Goal: Find specific page/section: Find specific page/section

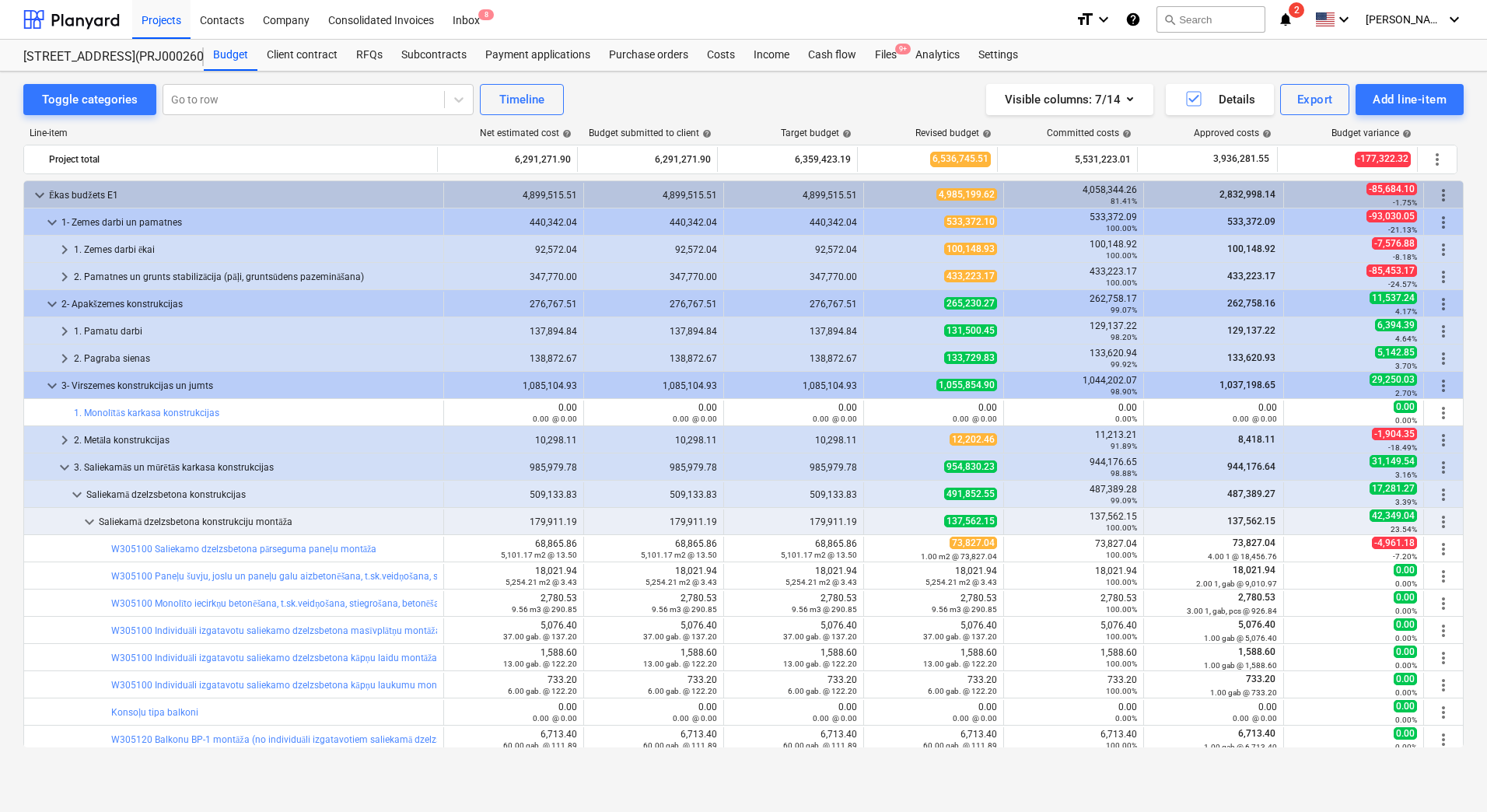
scroll to position [156, 0]
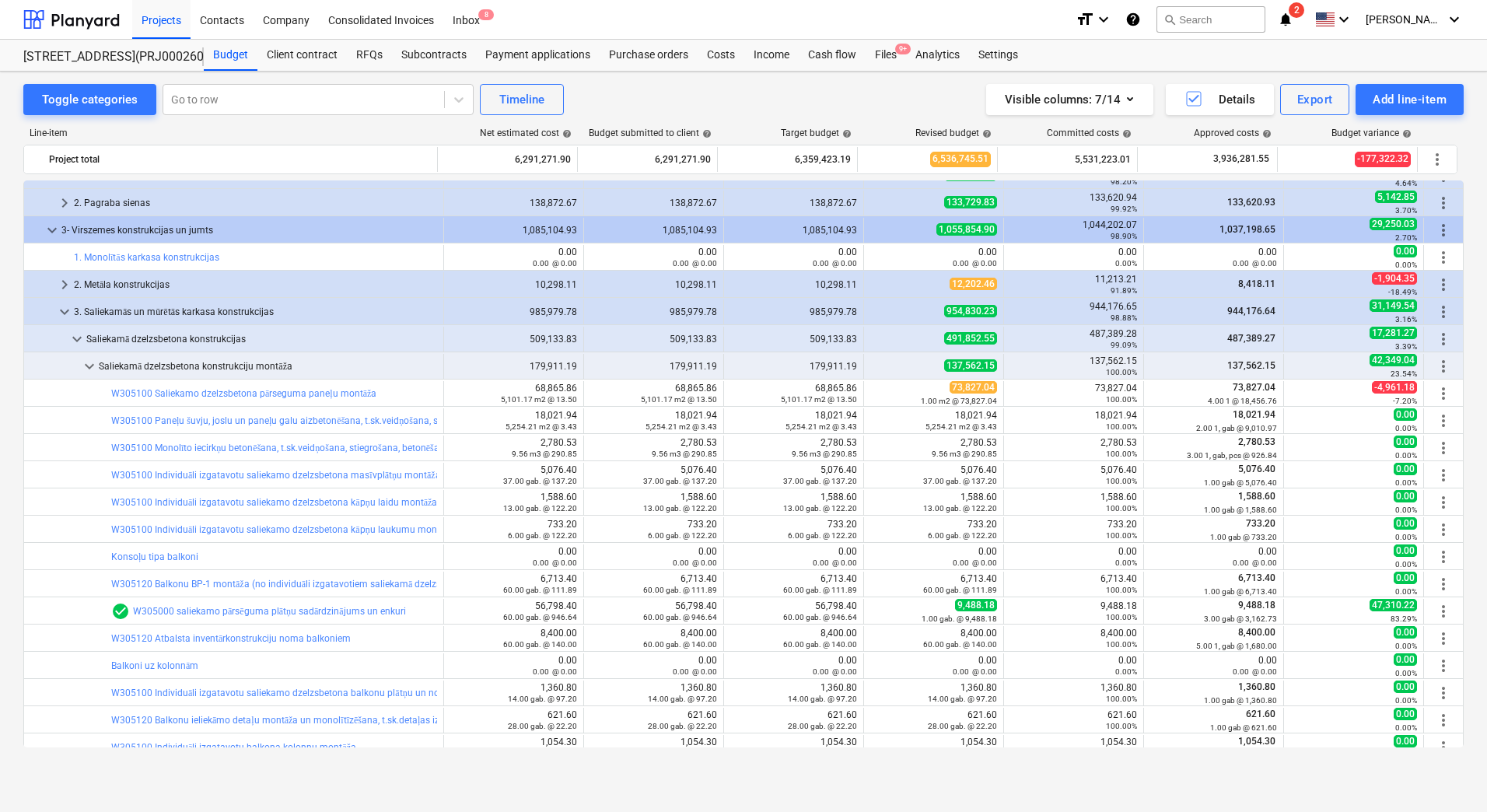
click at [6, 297] on div "Toggle categories Go to row Timeline Visible columns : 7/14 Details Export Add …" at bounding box center [744, 425] width 1487 height 707
drag, startPoint x: 4, startPoint y: 532, endPoint x: 223, endPoint y: 40, distance: 538.5
click at [4, 532] on div "Toggle categories Go to row Timeline Visible columns : 7/14 Details Export Add …" at bounding box center [744, 425] width 1487 height 707
click at [13, 355] on div "Toggle categories Go to row Timeline Visible columns : 7/14 Details Export Add …" at bounding box center [744, 425] width 1487 height 707
click at [662, 92] on div "Toggle categories Go to row Timeline Visible columns : 7/14 Details Export Add …" at bounding box center [744, 100] width 1441 height 32
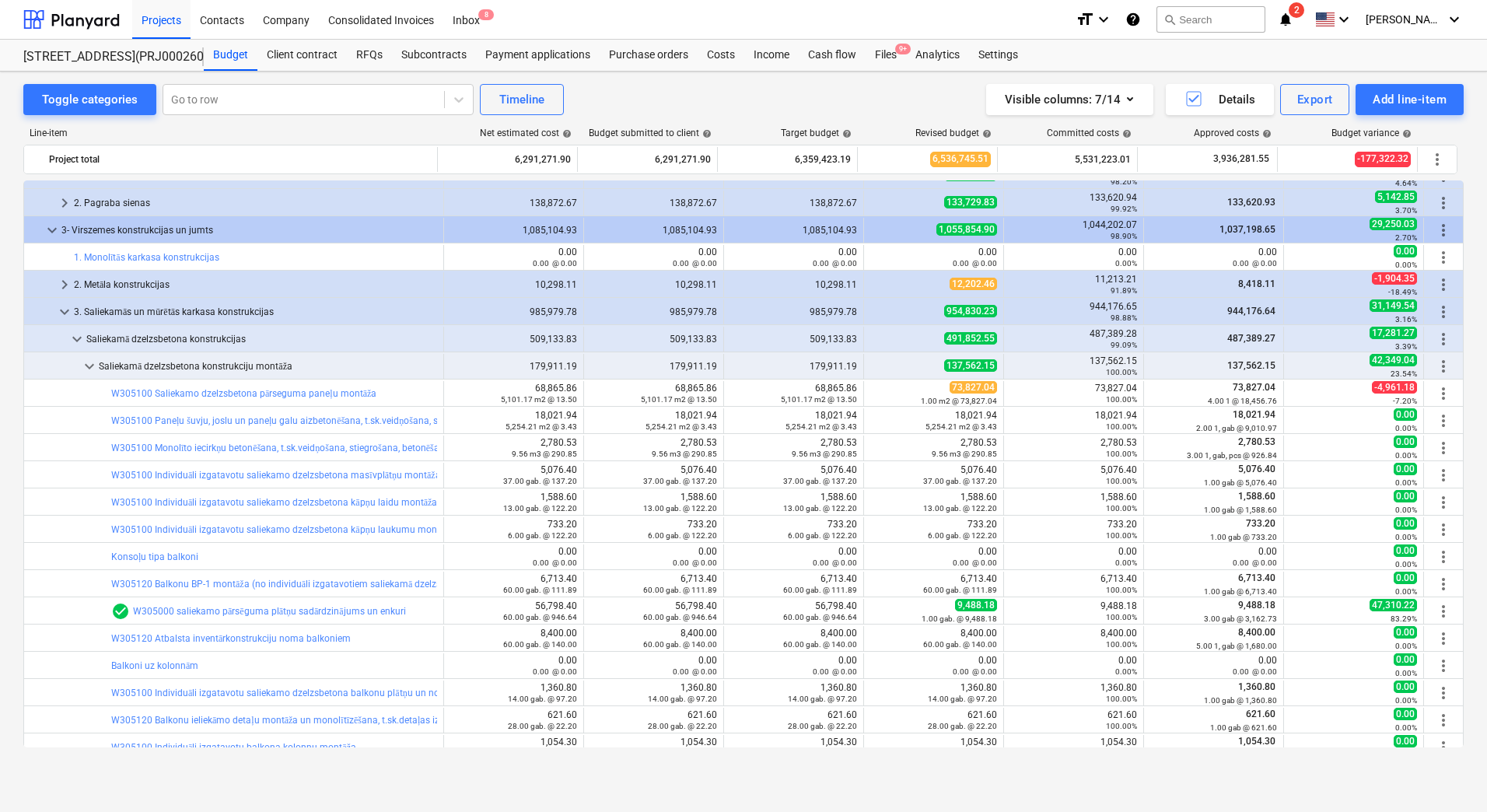
click at [662, 92] on div "Toggle categories Go to row Timeline Visible columns : 7/14 Details Export Add …" at bounding box center [744, 100] width 1441 height 32
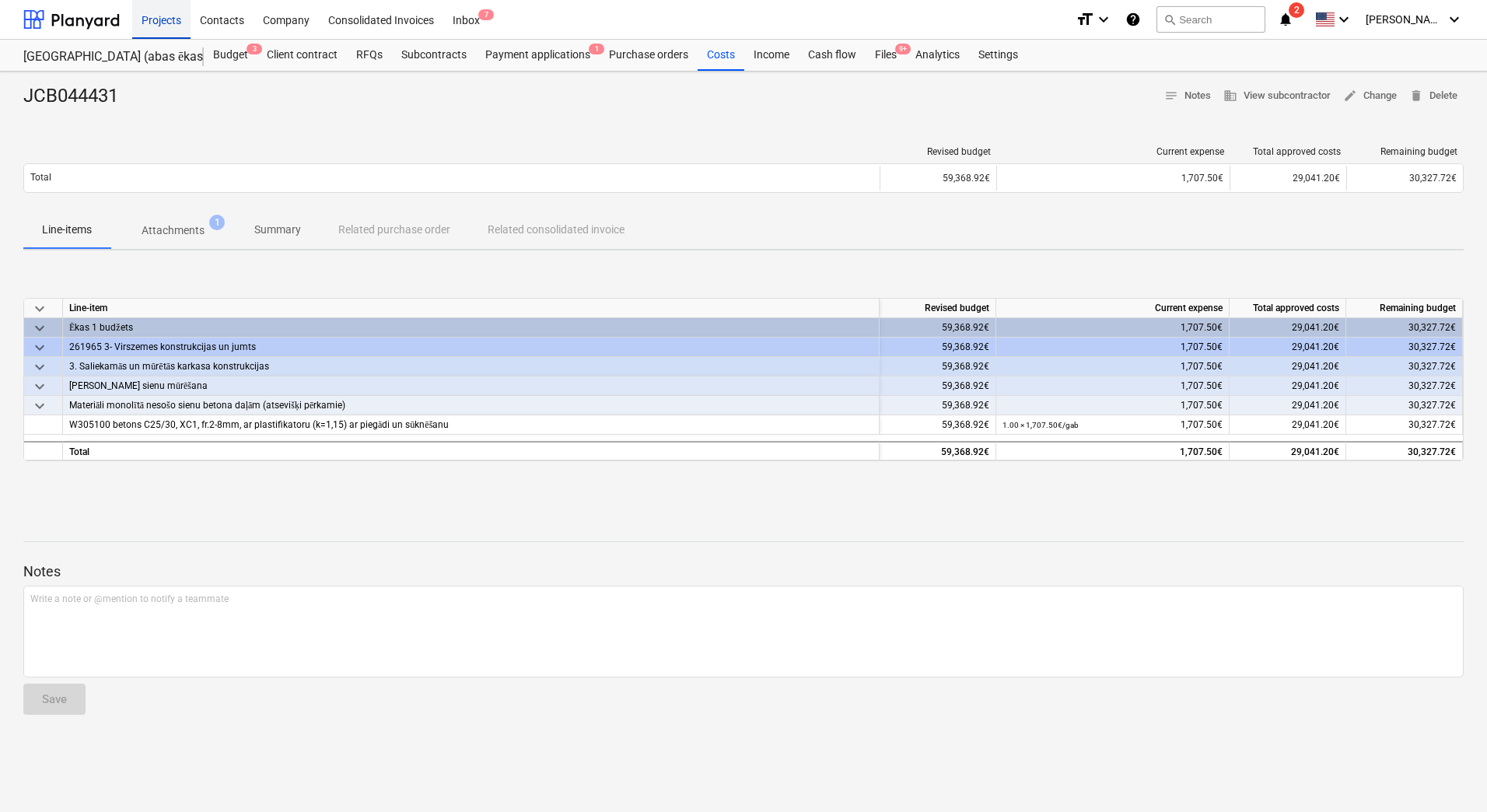
click at [156, 19] on div "Projects" at bounding box center [161, 19] width 58 height 40
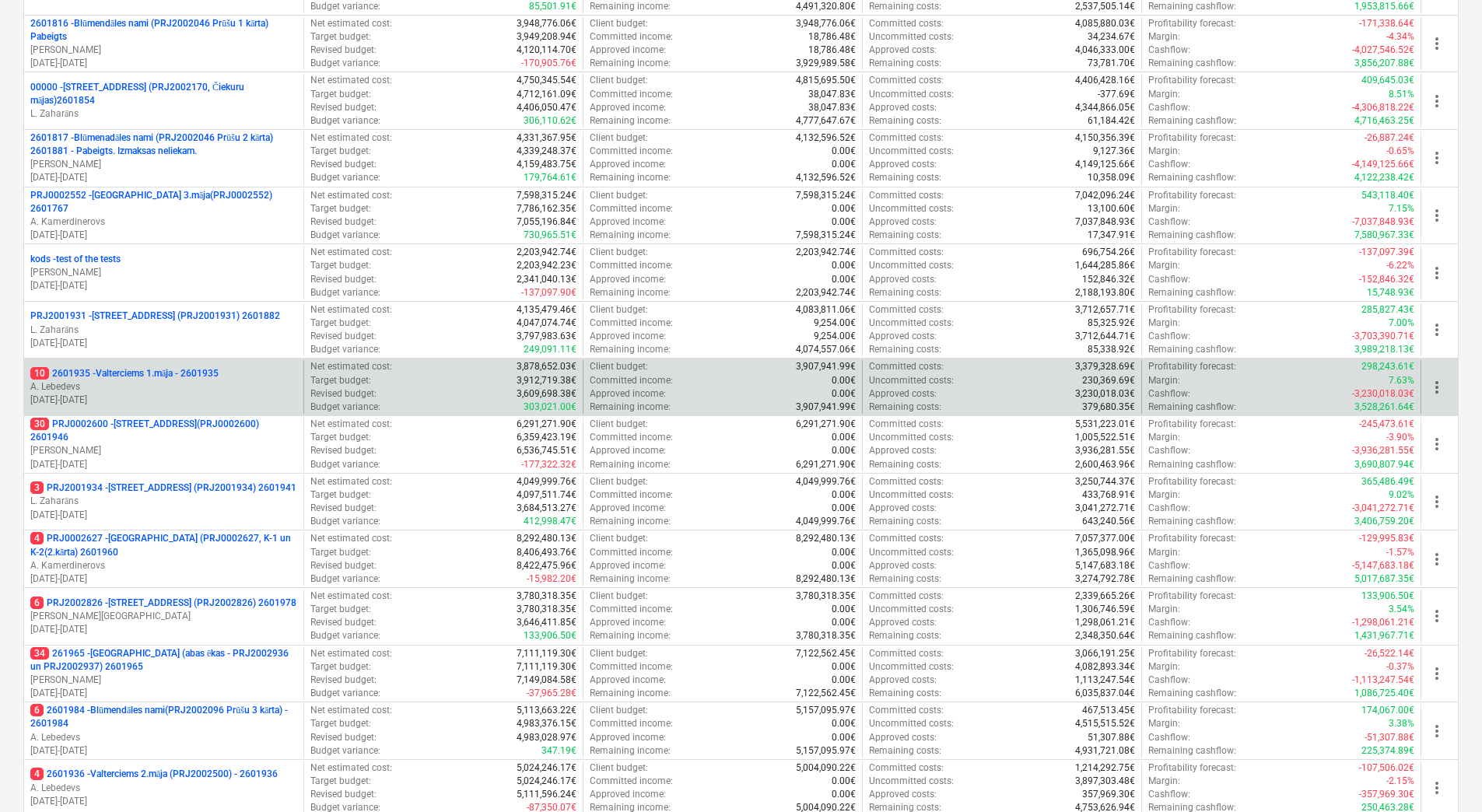
scroll to position [424, 0]
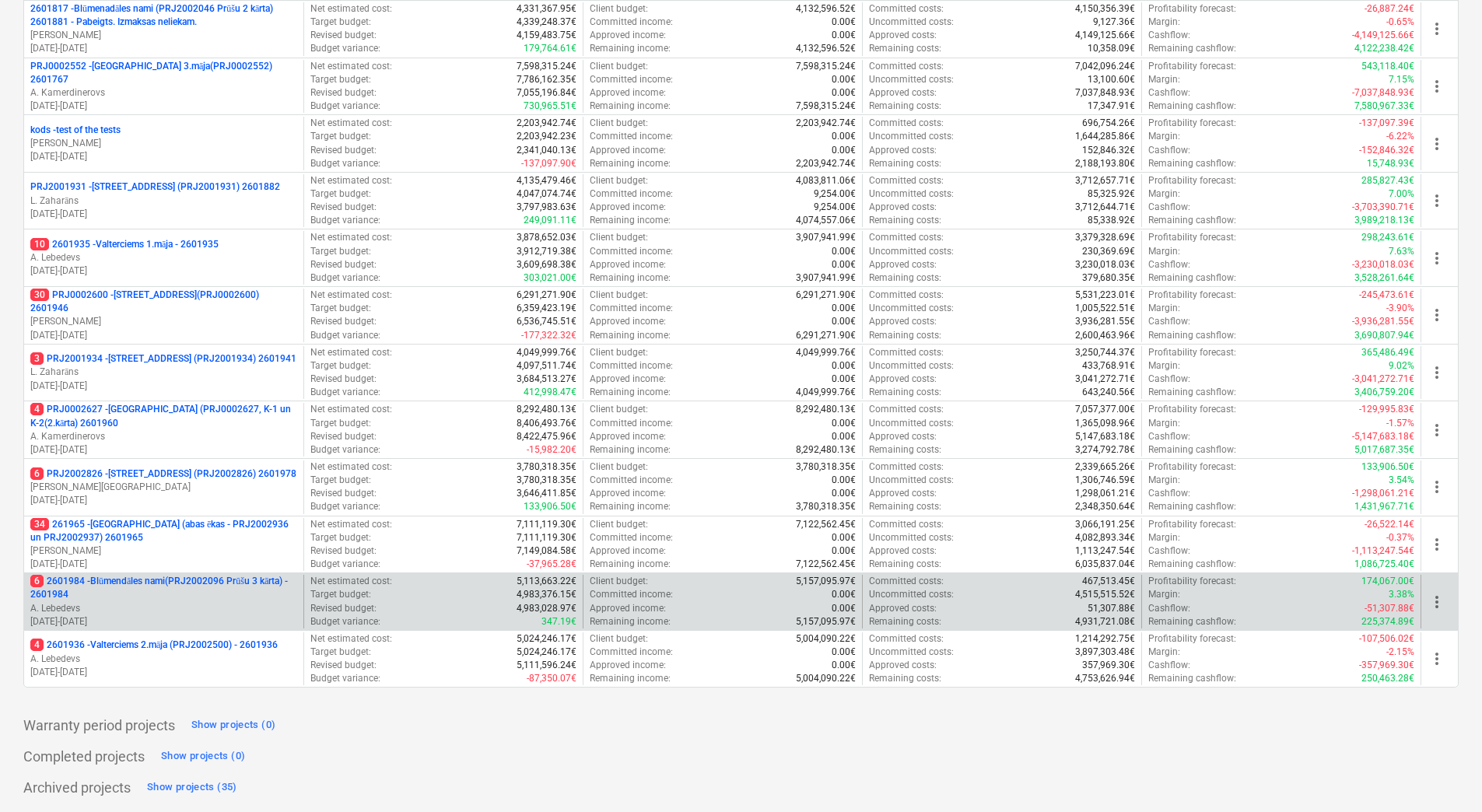
click at [156, 581] on p "6 2601984 - Blūmendāles nami(PRJ2002096 Prūšu 3 kārta) - 2601984" at bounding box center [163, 587] width 266 height 26
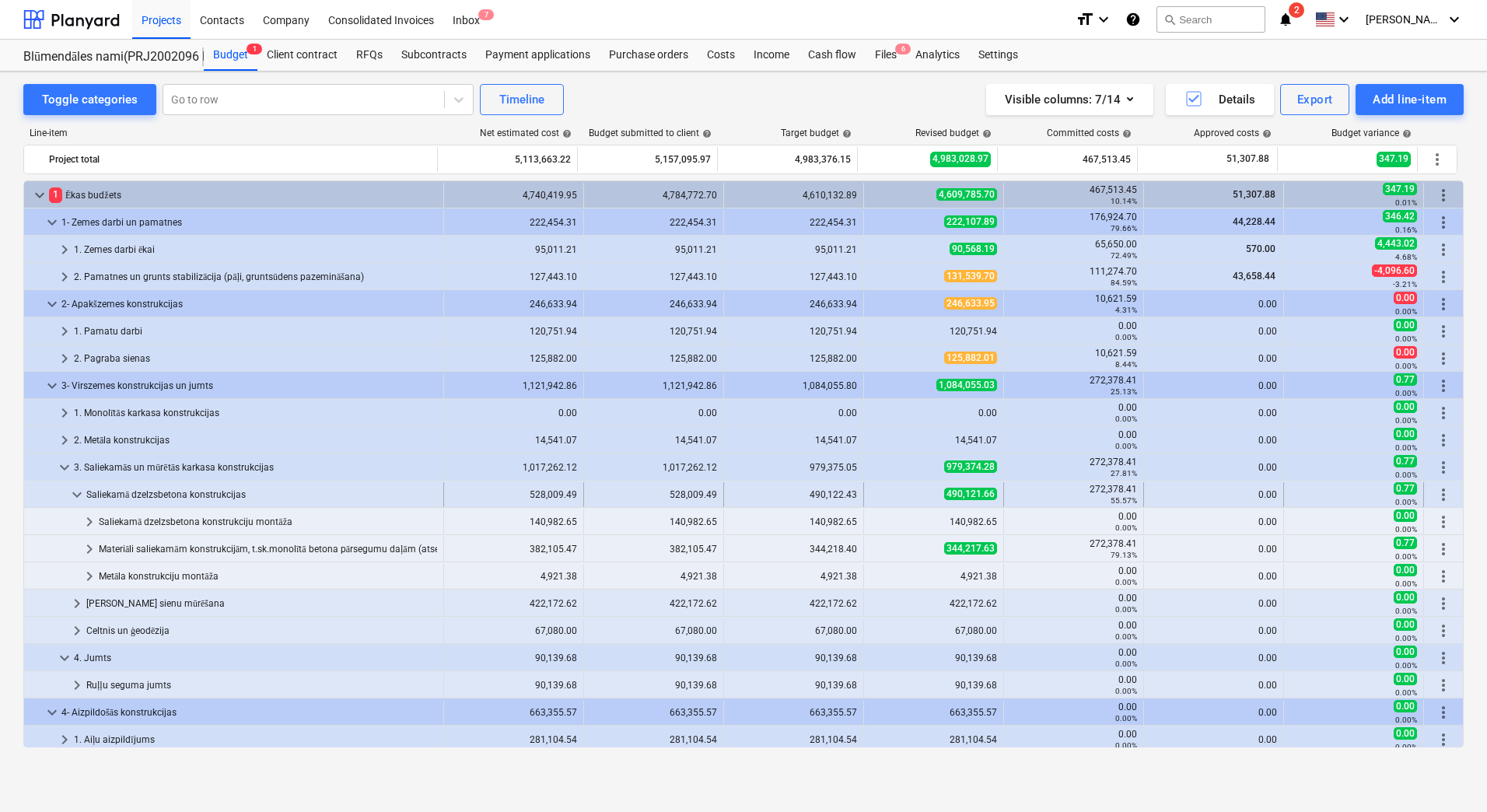
click at [76, 497] on span "keyboard_arrow_down" at bounding box center [77, 495] width 19 height 19
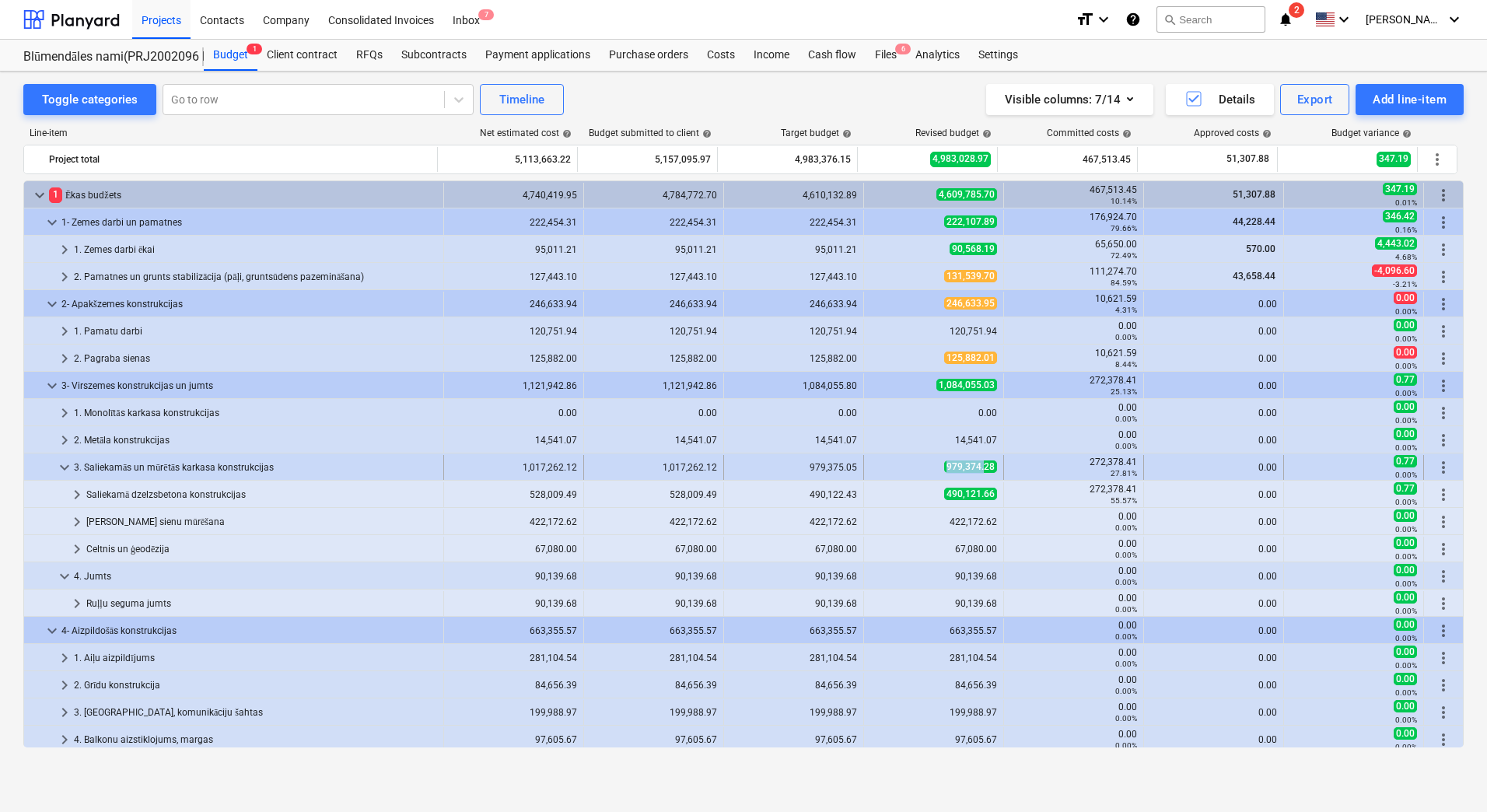
click at [978, 469] on div "979,374.28" at bounding box center [934, 467] width 127 height 13
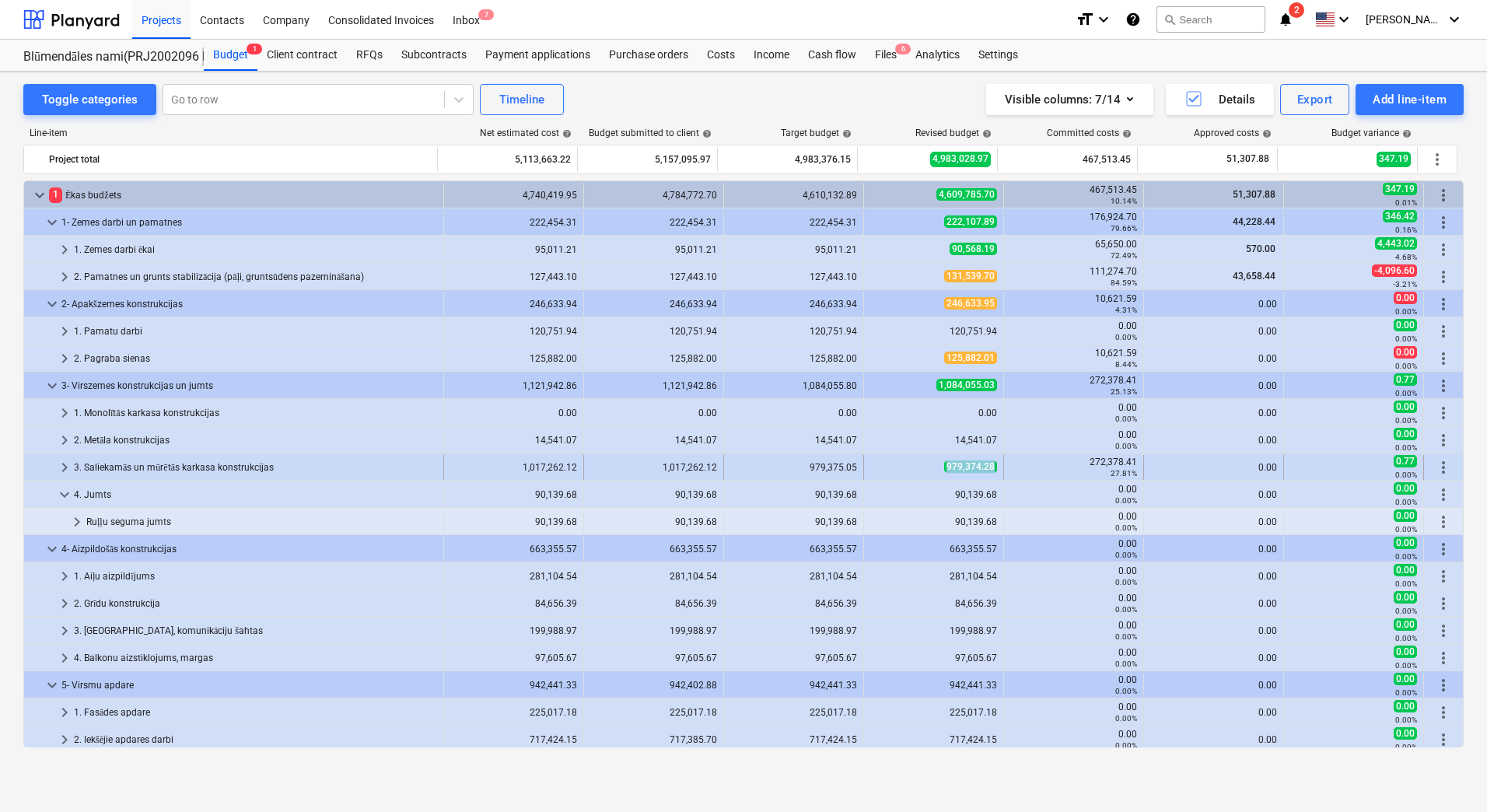
copy span "979,374.28"
drag, startPoint x: 991, startPoint y: 468, endPoint x: 944, endPoint y: 471, distance: 47.1
click at [944, 471] on div "979,374.28" at bounding box center [934, 467] width 140 height 25
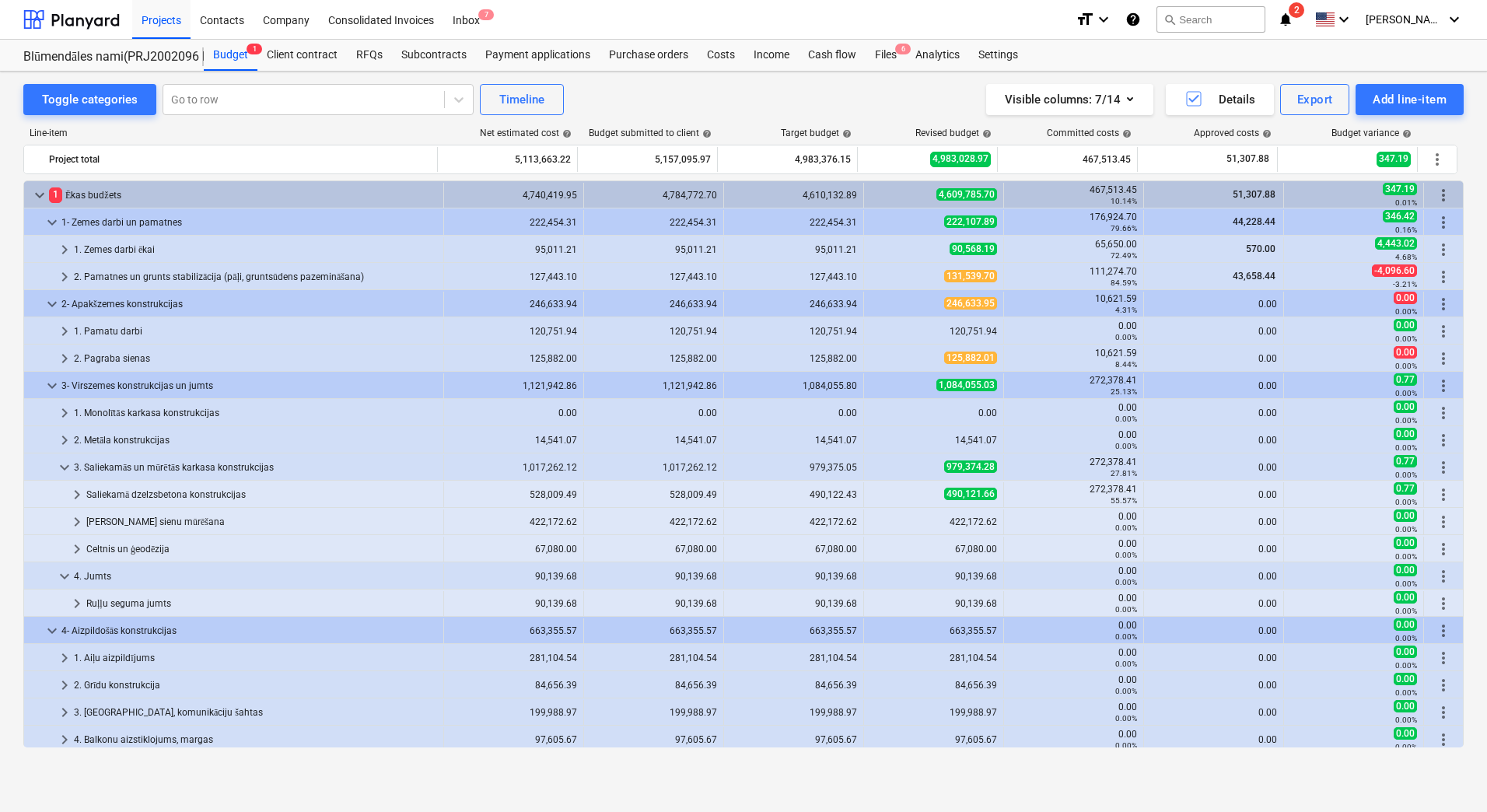
click at [944, 471] on span "979,374.28" at bounding box center [970, 466] width 53 height 12
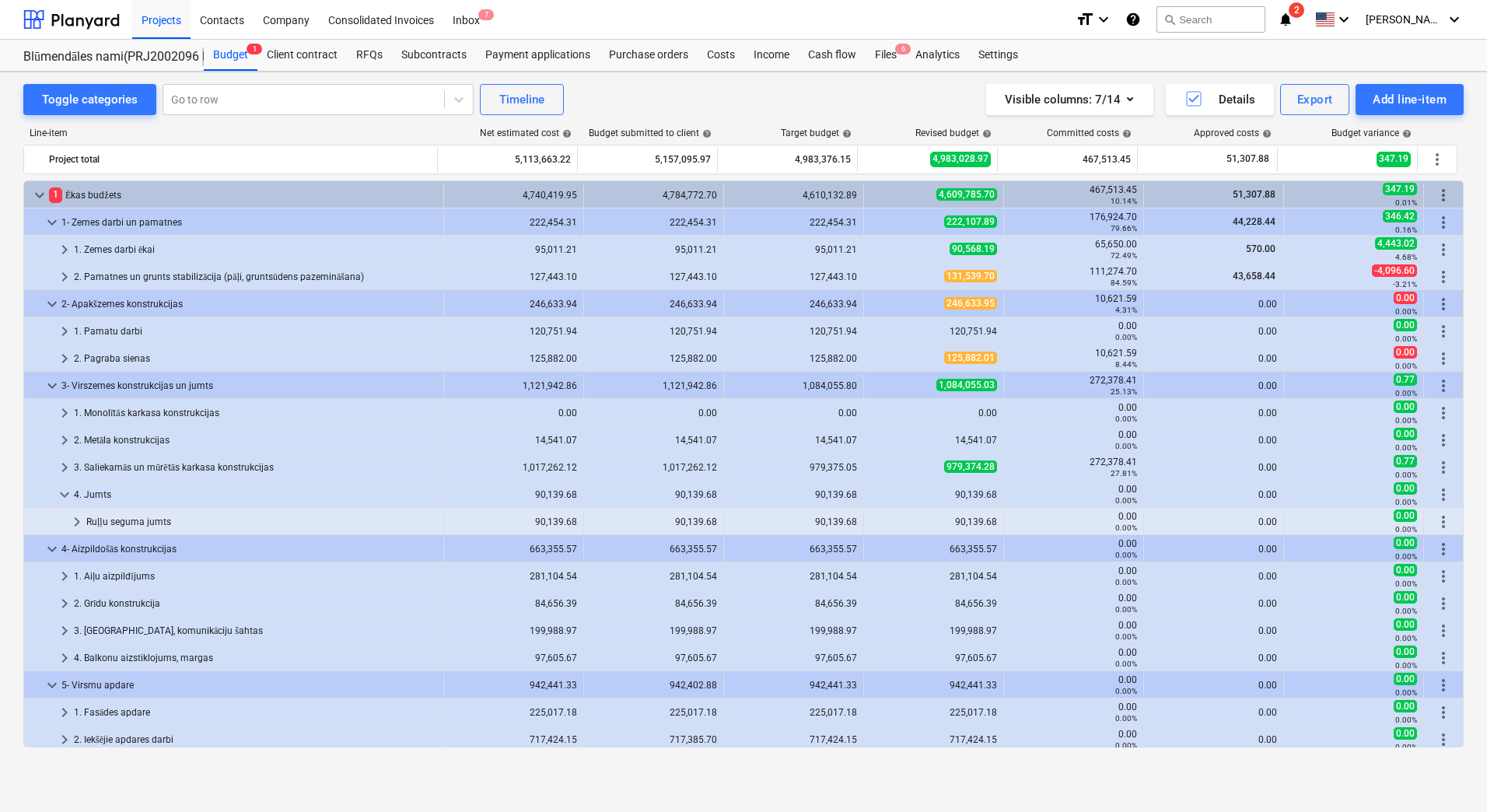
click at [636, 100] on div "Toggle categories Go to row Timeline Visible columns : 7/14 Details Export Add …" at bounding box center [744, 100] width 1441 height 32
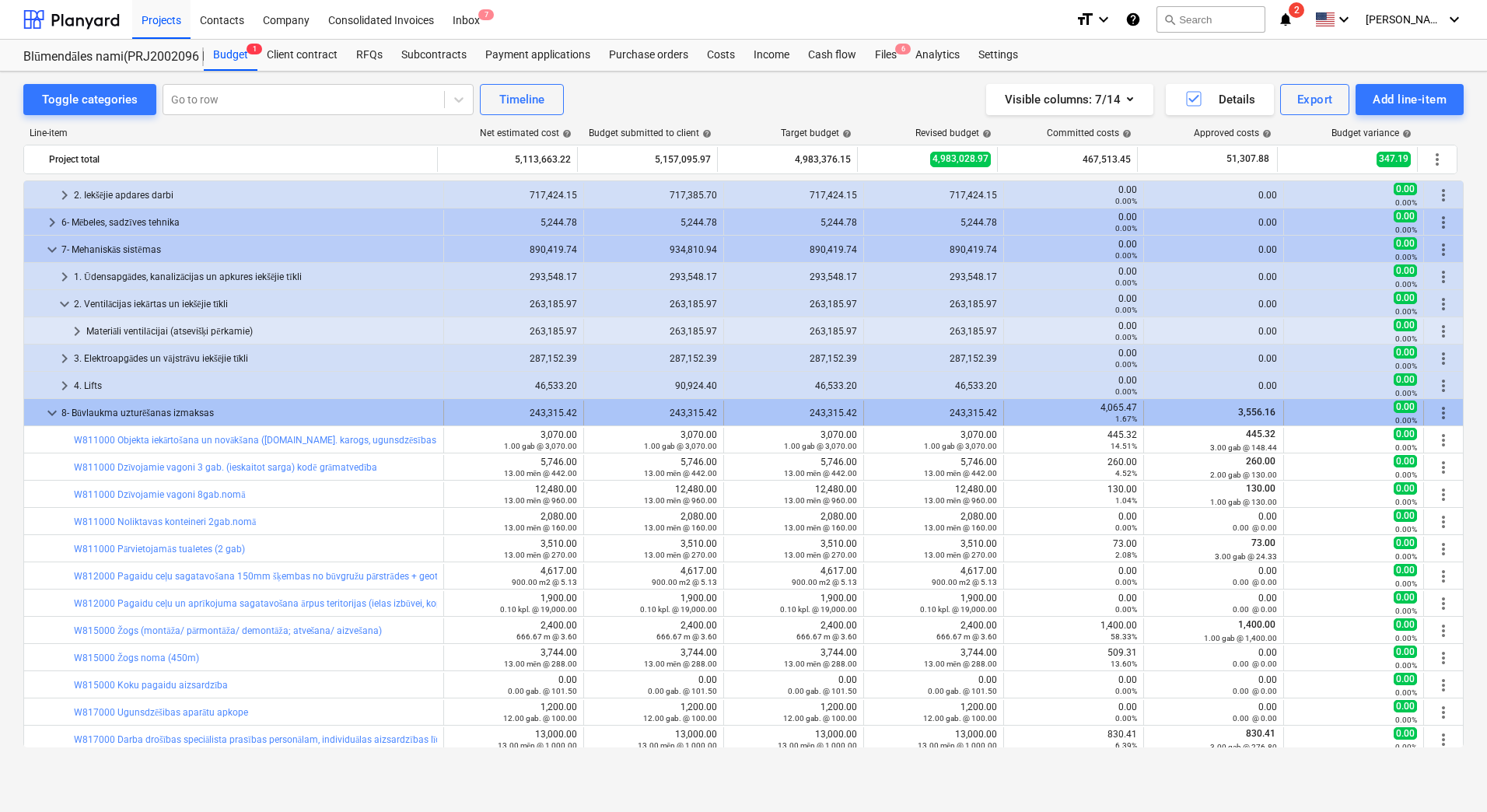
click at [52, 414] on span "keyboard_arrow_down" at bounding box center [52, 413] width 19 height 19
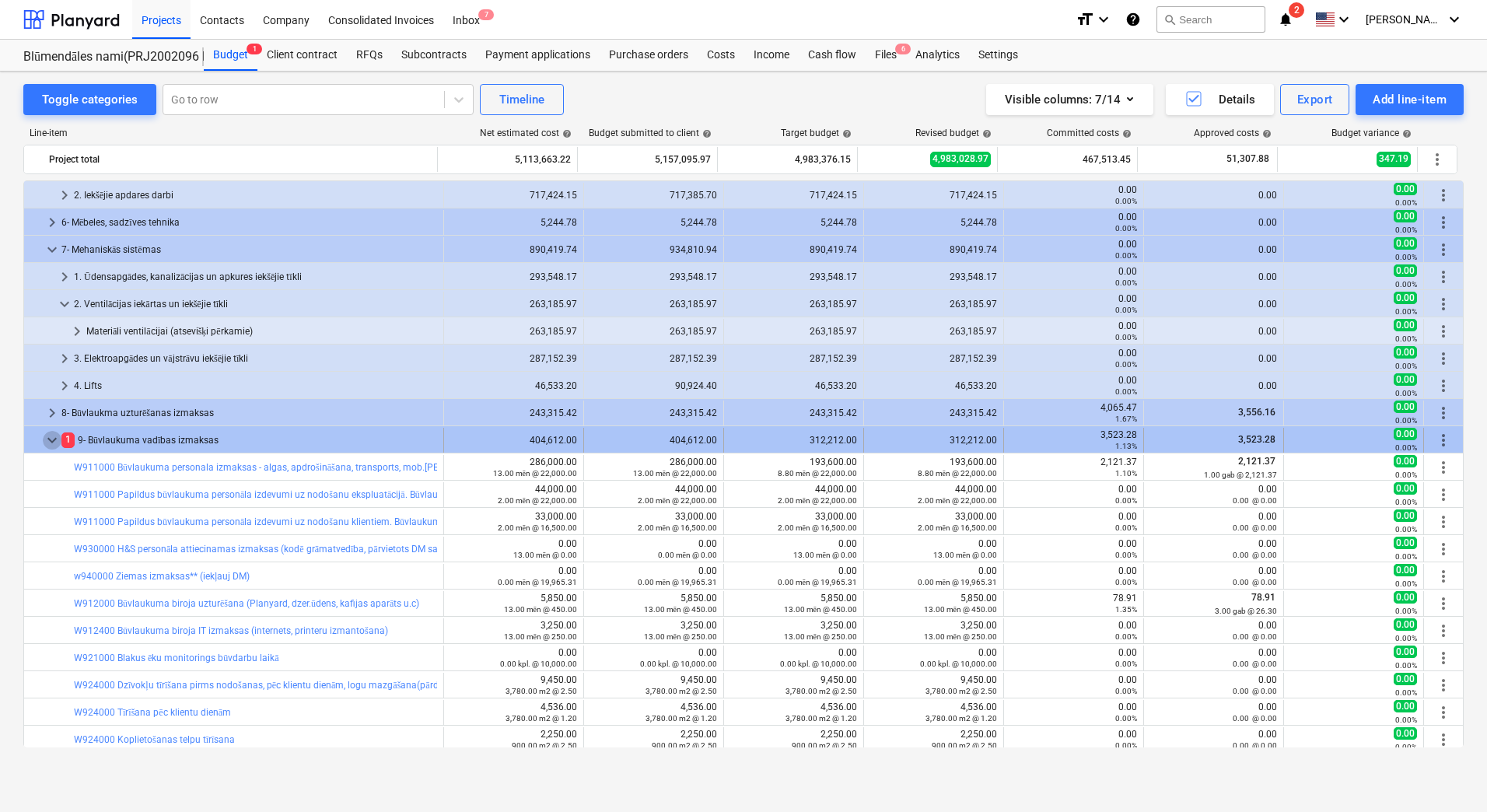
click at [56, 437] on span "keyboard_arrow_down" at bounding box center [52, 440] width 19 height 19
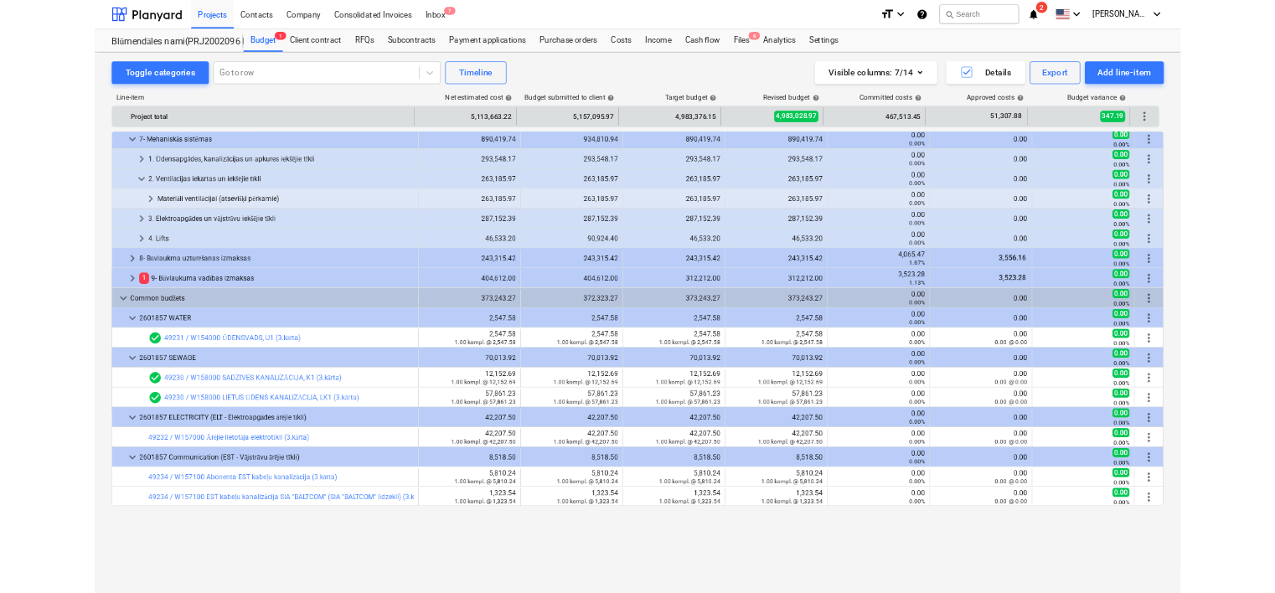
scroll to position [0, 0]
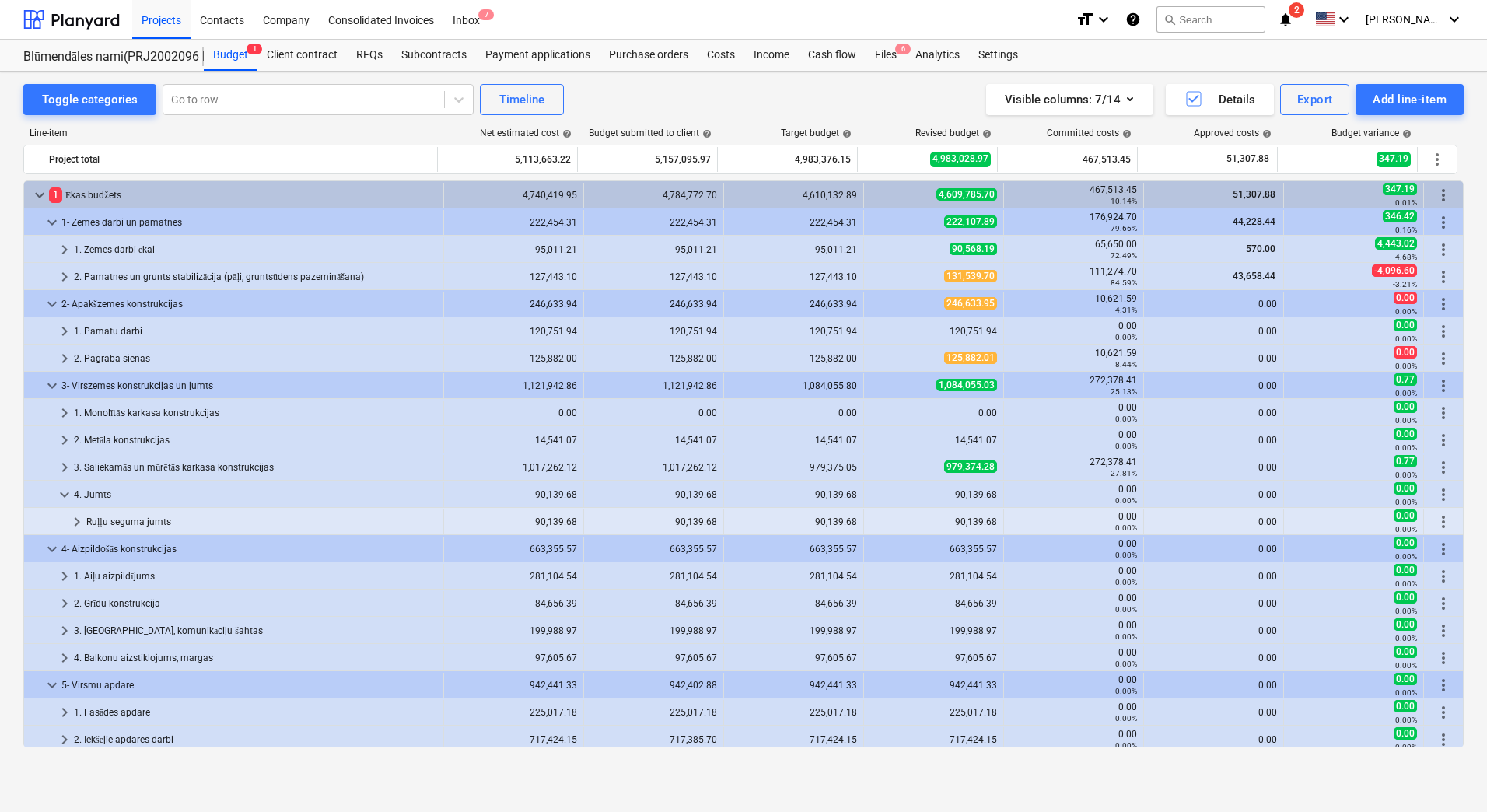
click at [778, 87] on div "Visible columns : 7/14 Details Export Add line-item" at bounding box center [1120, 100] width 686 height 32
drag, startPoint x: 395, startPoint y: 125, endPoint x: 7, endPoint y: 168, distance: 390.4
click at [395, 125] on div "Line-item Net estimated cost help Budget submitted to client help Target budget…" at bounding box center [744, 440] width 1441 height 651
click at [620, 93] on div "Toggle categories Go to row Timeline Visible columns : 7/14 Details Export Add …" at bounding box center [744, 100] width 1441 height 32
click at [678, 104] on div "Toggle categories Go to row Timeline Visible columns : 7/14 Details Export Add …" at bounding box center [744, 100] width 1441 height 32
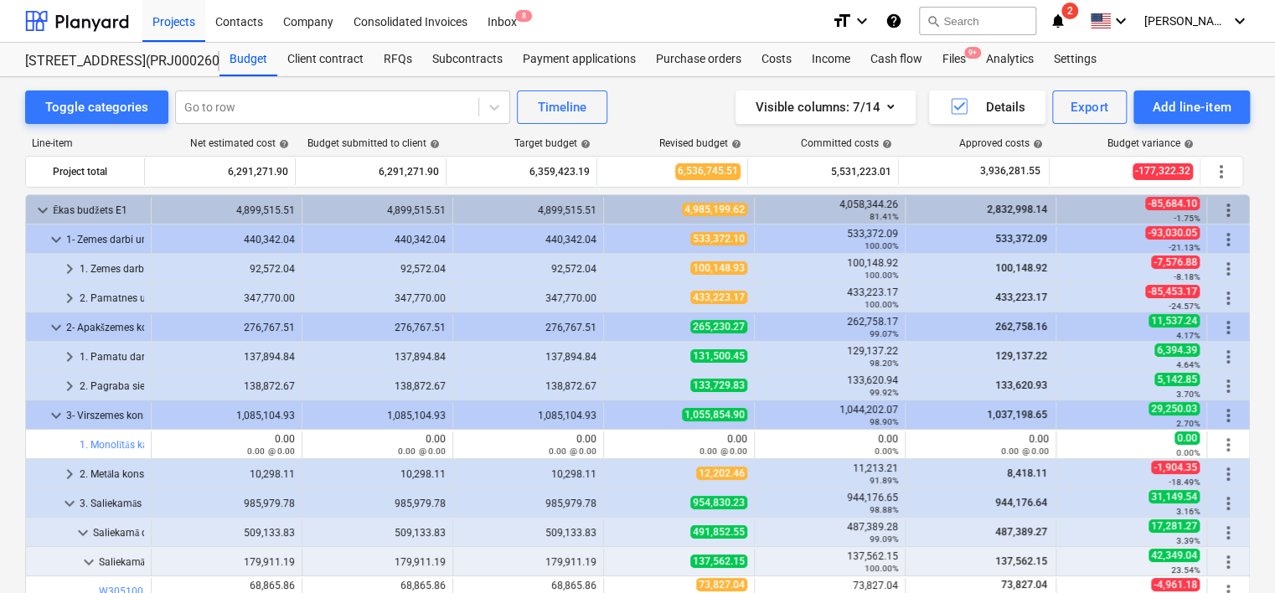
scroll to position [168, 0]
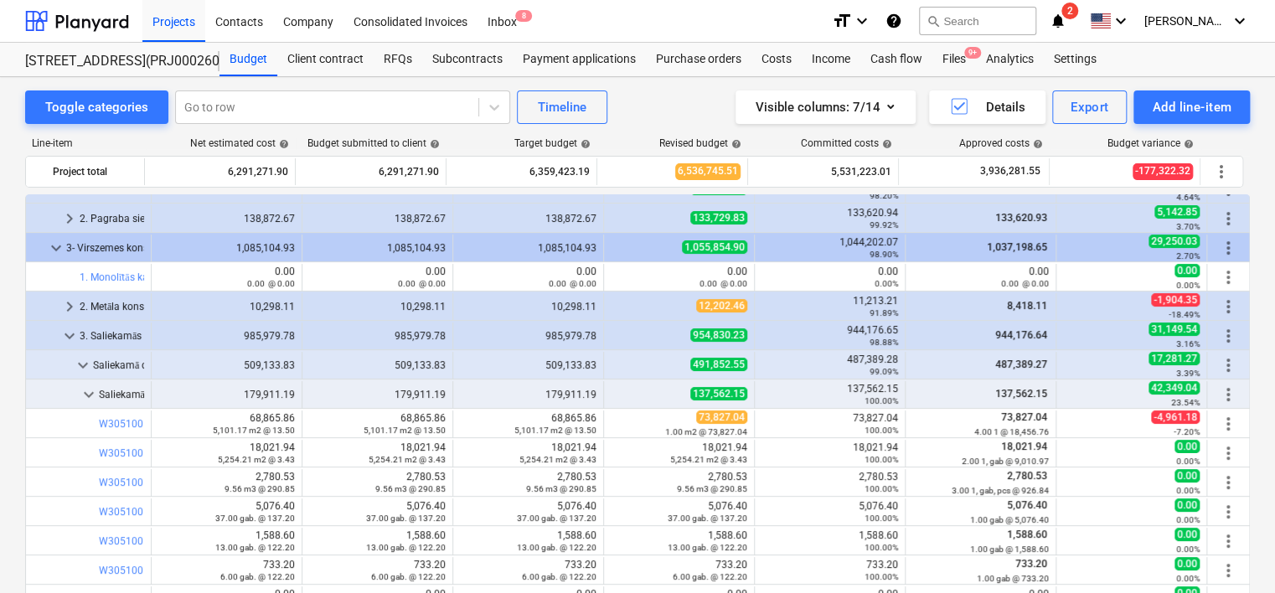
click at [7, 215] on div "Toggle categories Go to row Timeline Visible columns : 7/14 Details Export Add …" at bounding box center [637, 440] width 1275 height 726
click at [146, 143] on div "Net estimated cost help" at bounding box center [221, 143] width 151 height 12
click at [171, 20] on div "Projects" at bounding box center [173, 20] width 63 height 43
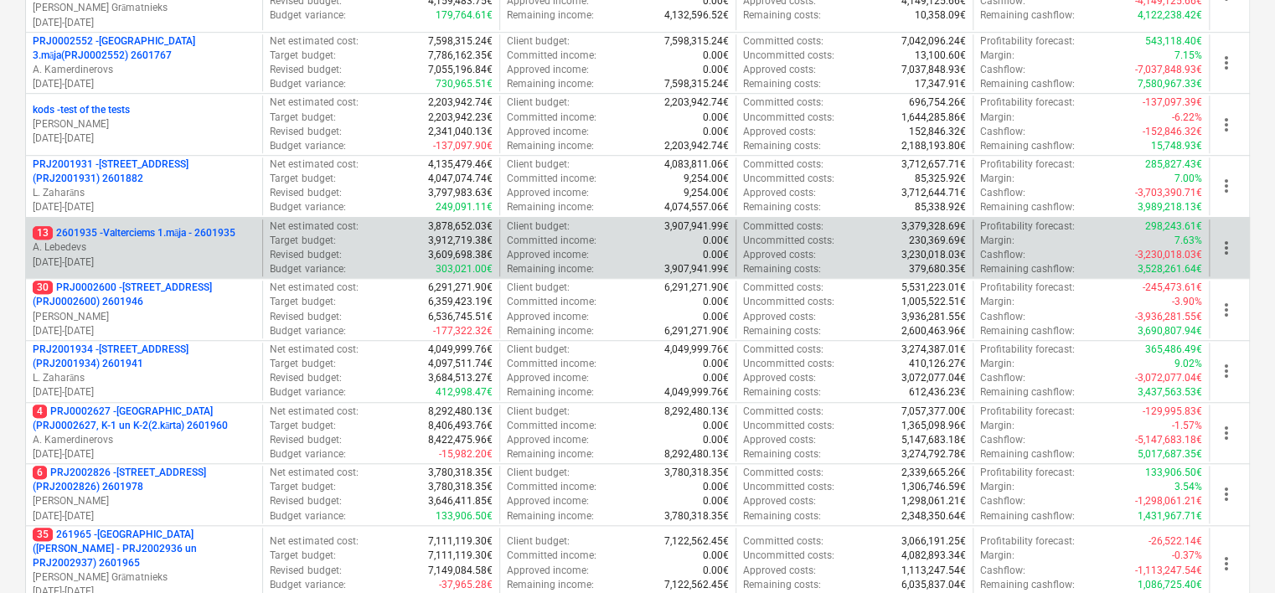
scroll to position [499, 0]
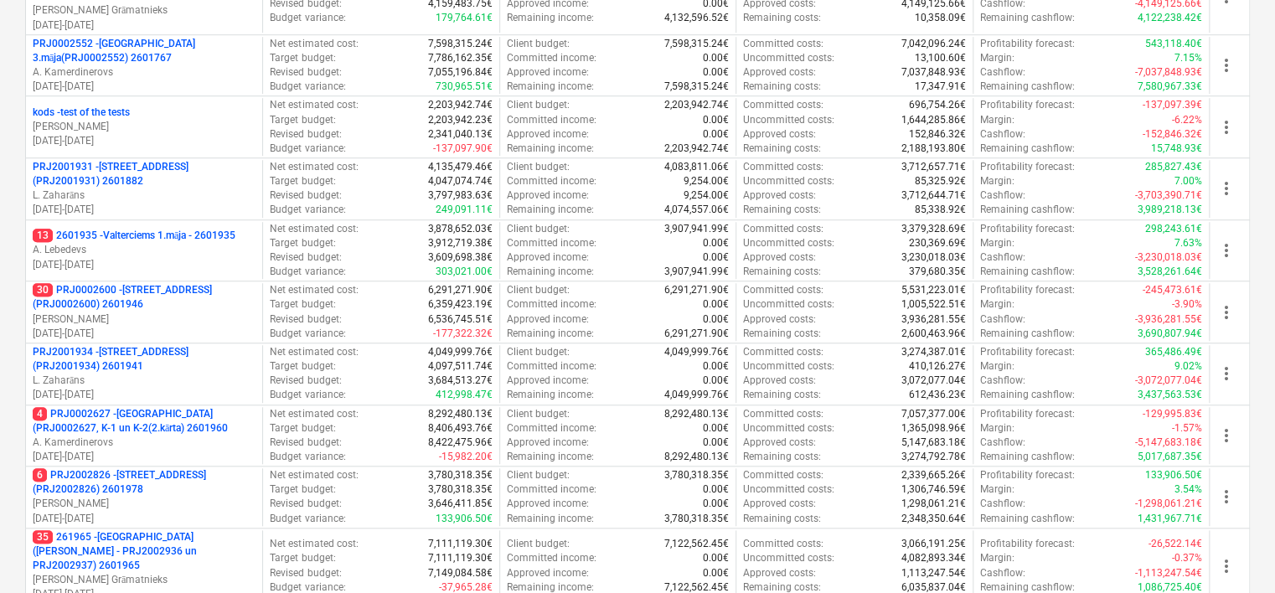
click at [8, 245] on div "Create demo project Create Project My pinned projects Show projects (0) Active …" at bounding box center [637, 203] width 1275 height 1318
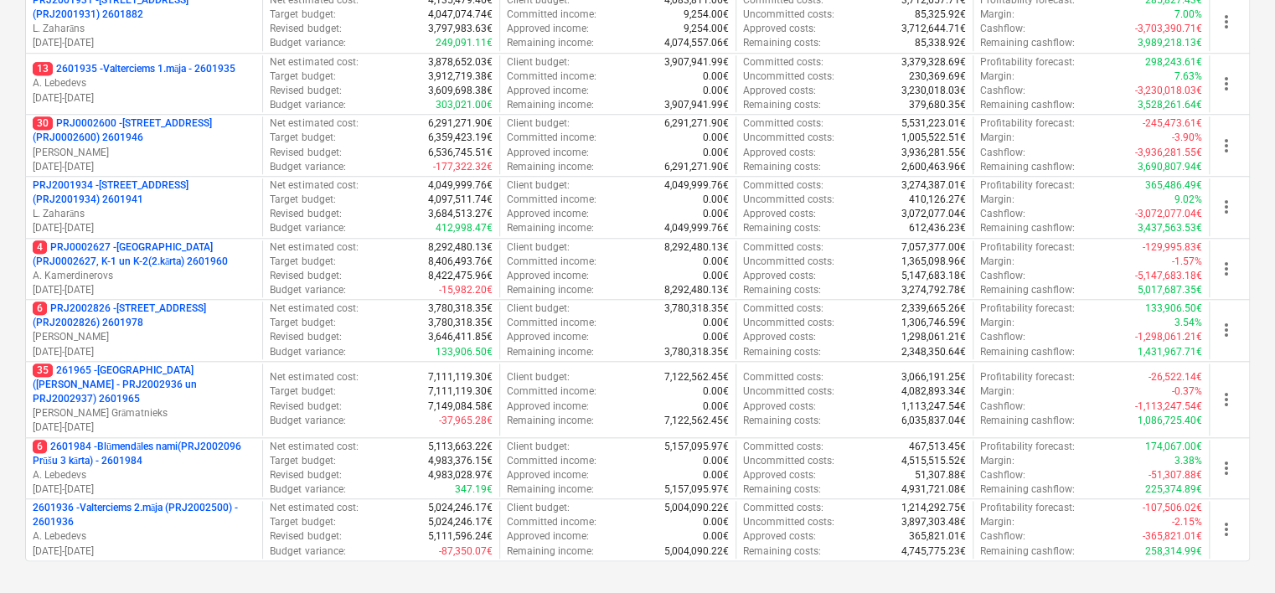
scroll to position [666, 0]
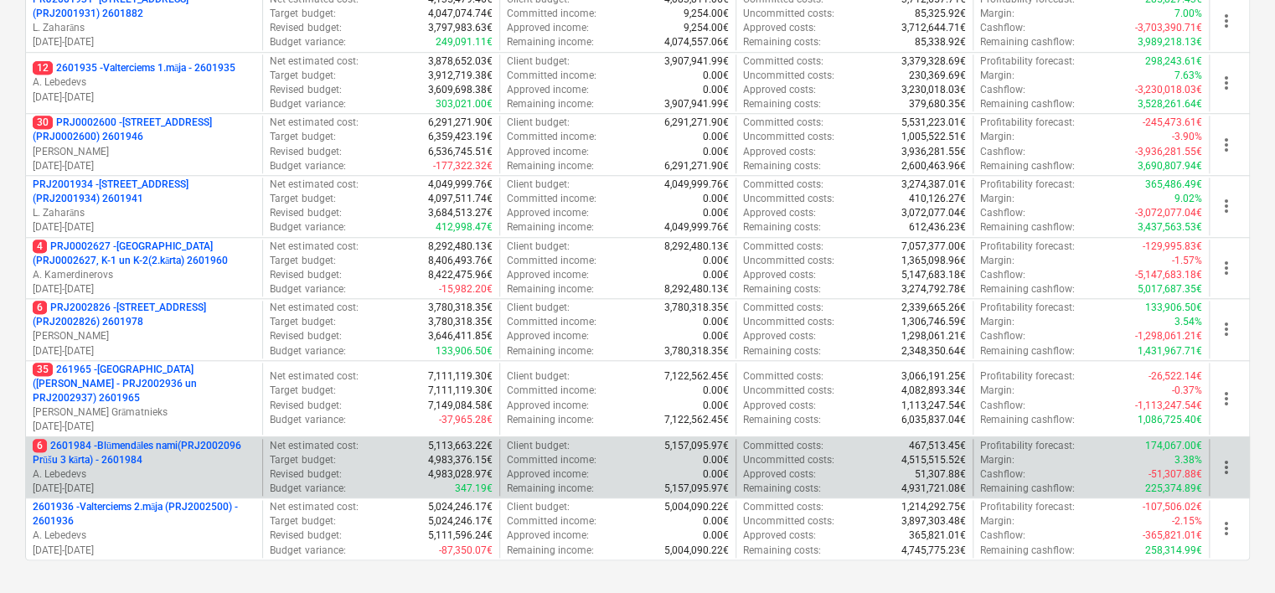
click at [185, 439] on p "6 2601984 - Blūmendāles nami(PRJ2002096 Prūšu 3 kārta) - 2601984" at bounding box center [144, 453] width 223 height 28
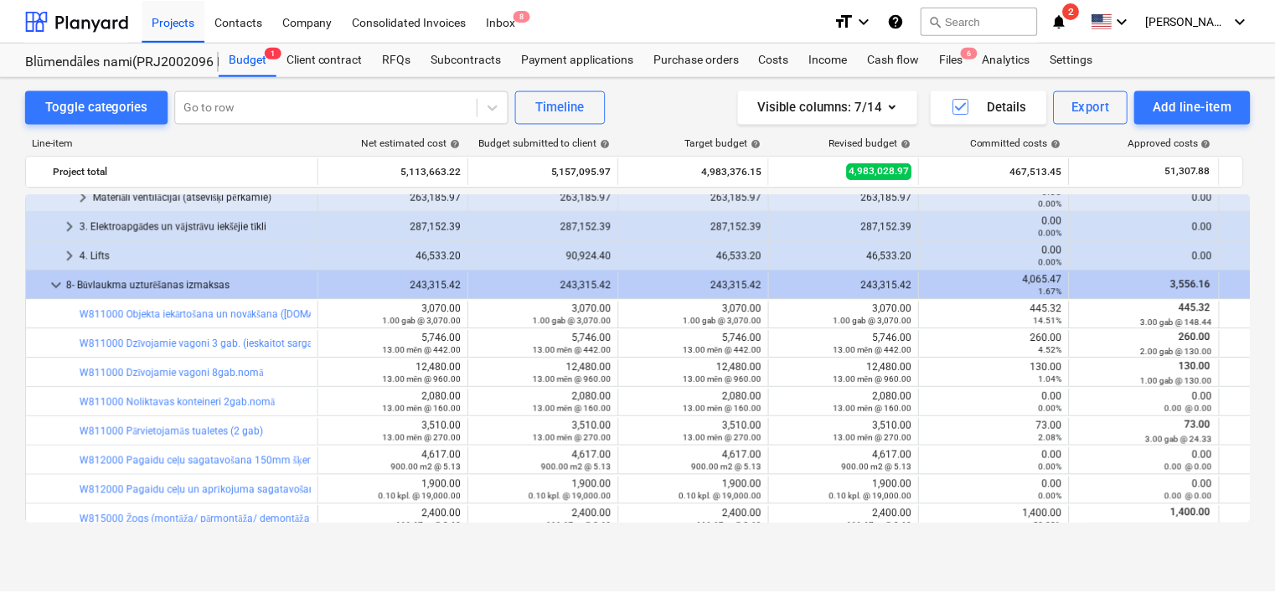
scroll to position [1089, 0]
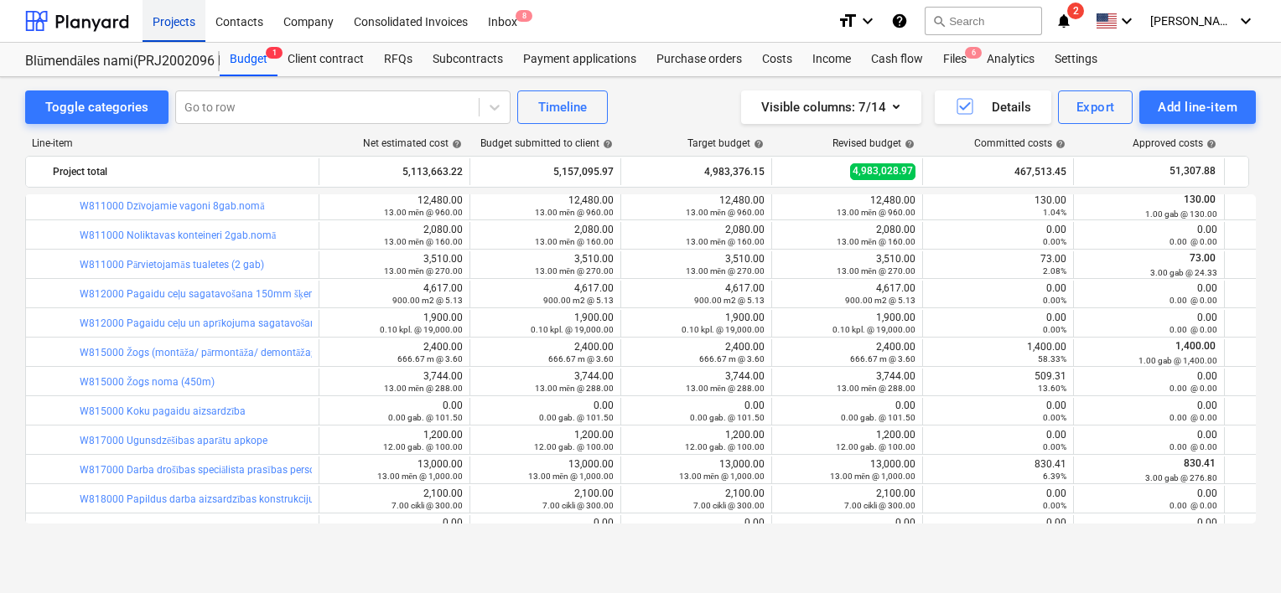
click at [169, 21] on div "Projects" at bounding box center [173, 20] width 63 height 43
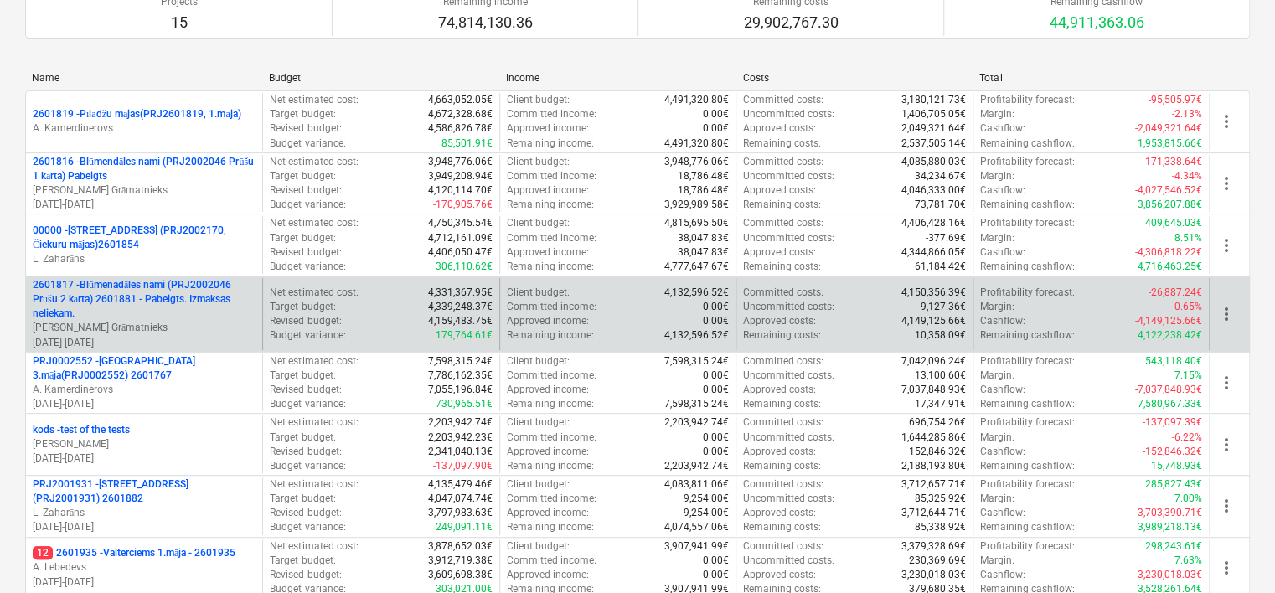
scroll to position [670, 0]
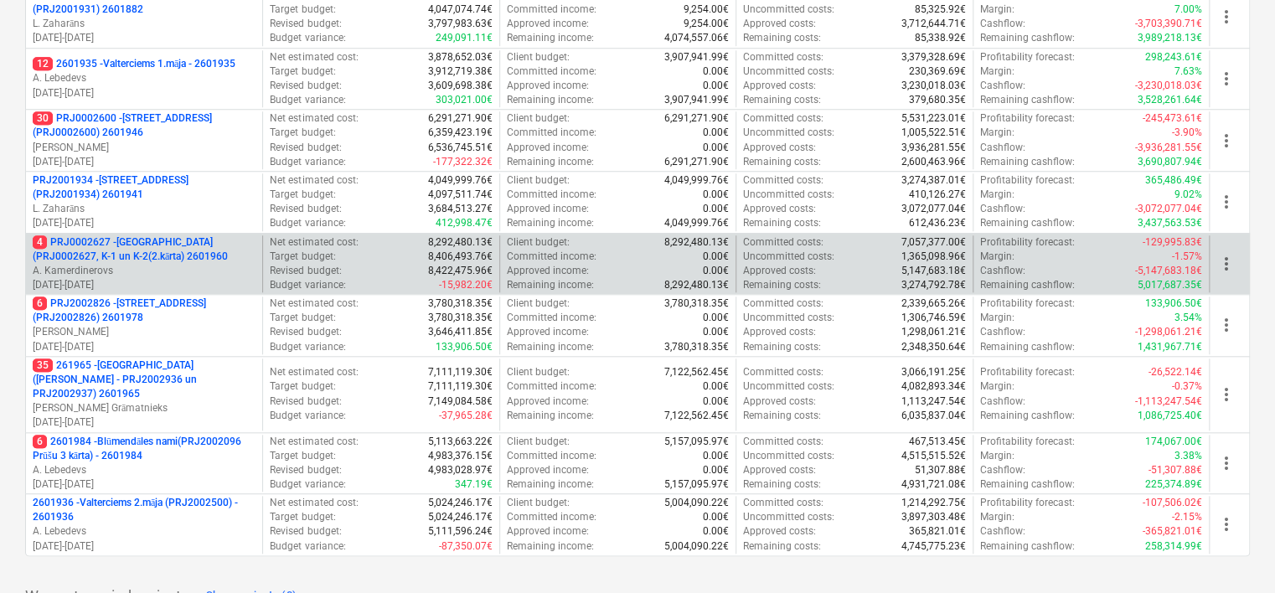
click at [130, 238] on p "4 PRJ0002627 - Tumes iela (PRJ0002627, K-1 un K-2(2.kārta) 2601960" at bounding box center [144, 249] width 223 height 28
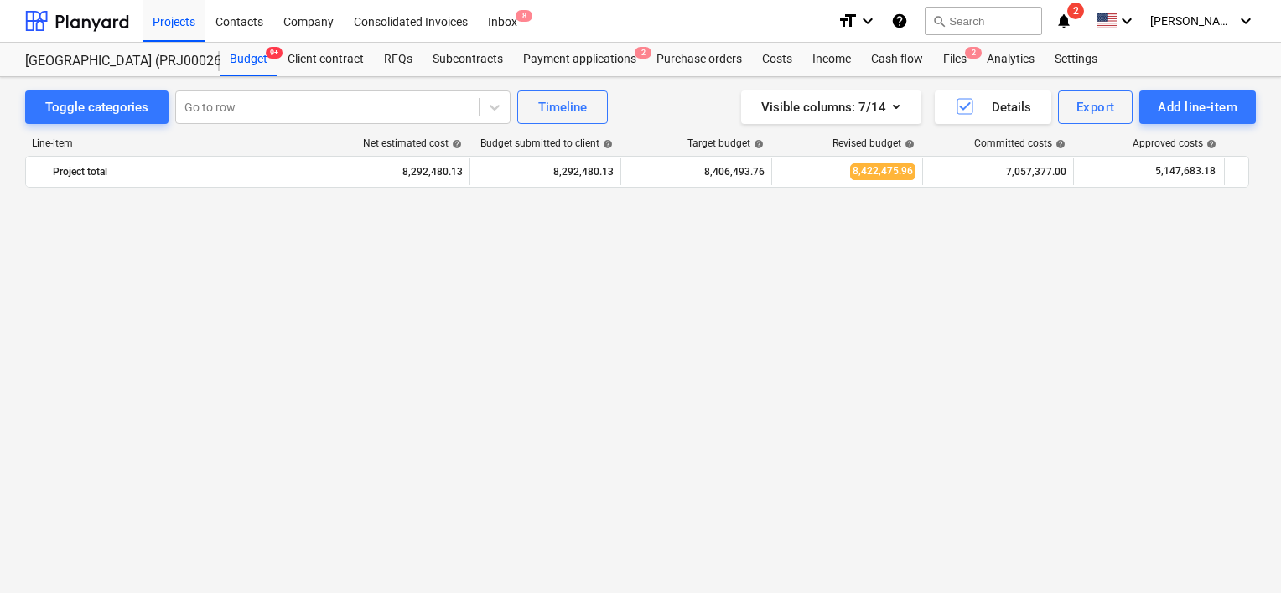
scroll to position [1438, 0]
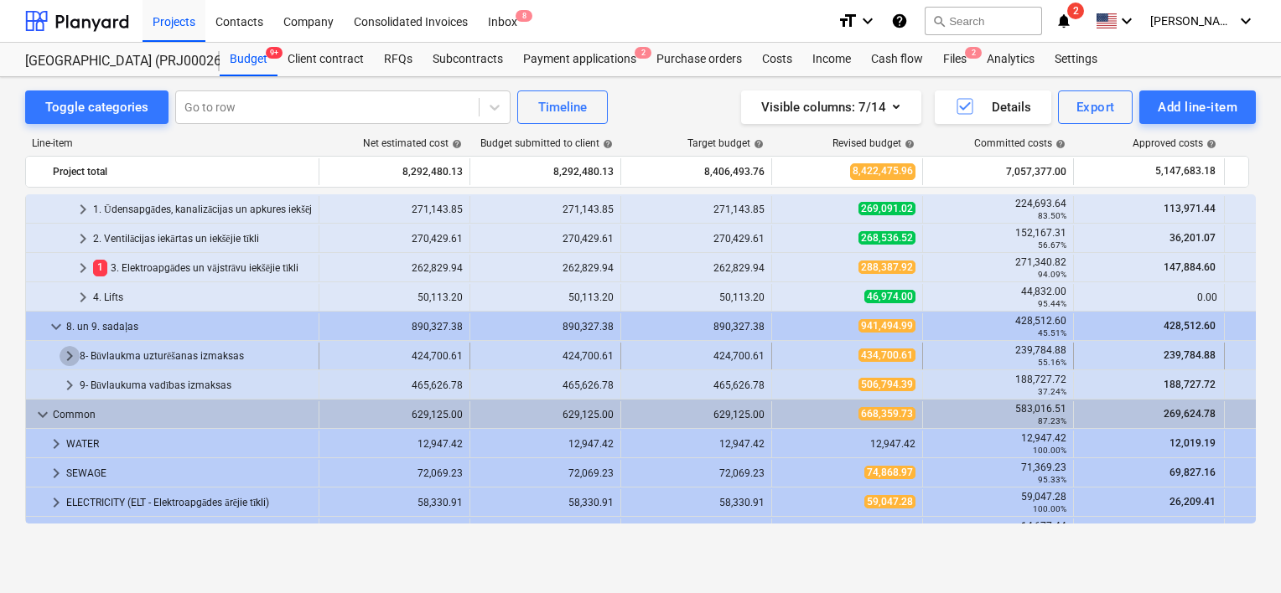
click at [67, 358] on span "keyboard_arrow_right" at bounding box center [70, 356] width 20 height 20
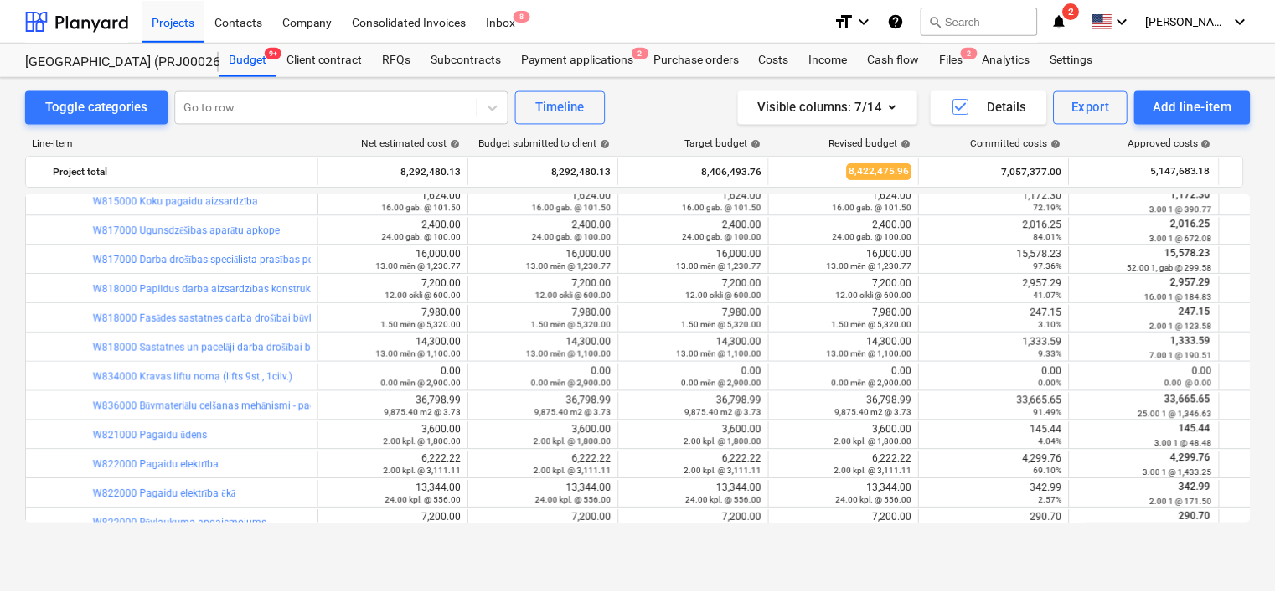
scroll to position [1941, 0]
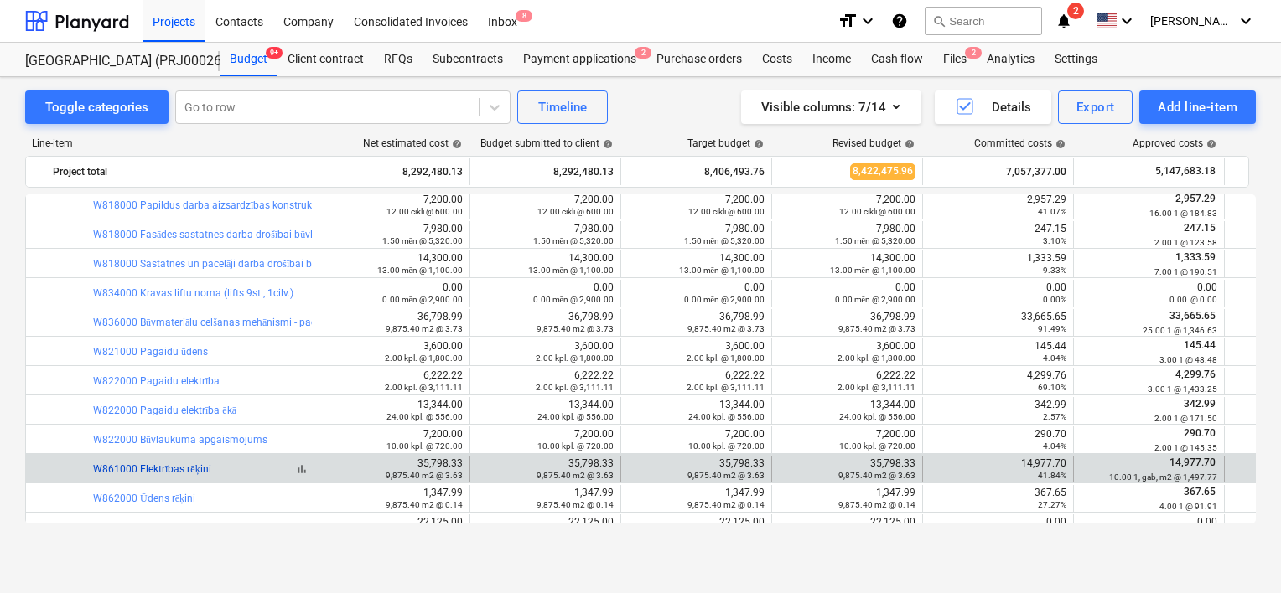
drag, startPoint x: 200, startPoint y: 452, endPoint x: 188, endPoint y: 469, distance: 21.6
click at [188, 469] on link "W861000 Elektrības rēķini" at bounding box center [152, 469] width 118 height 12
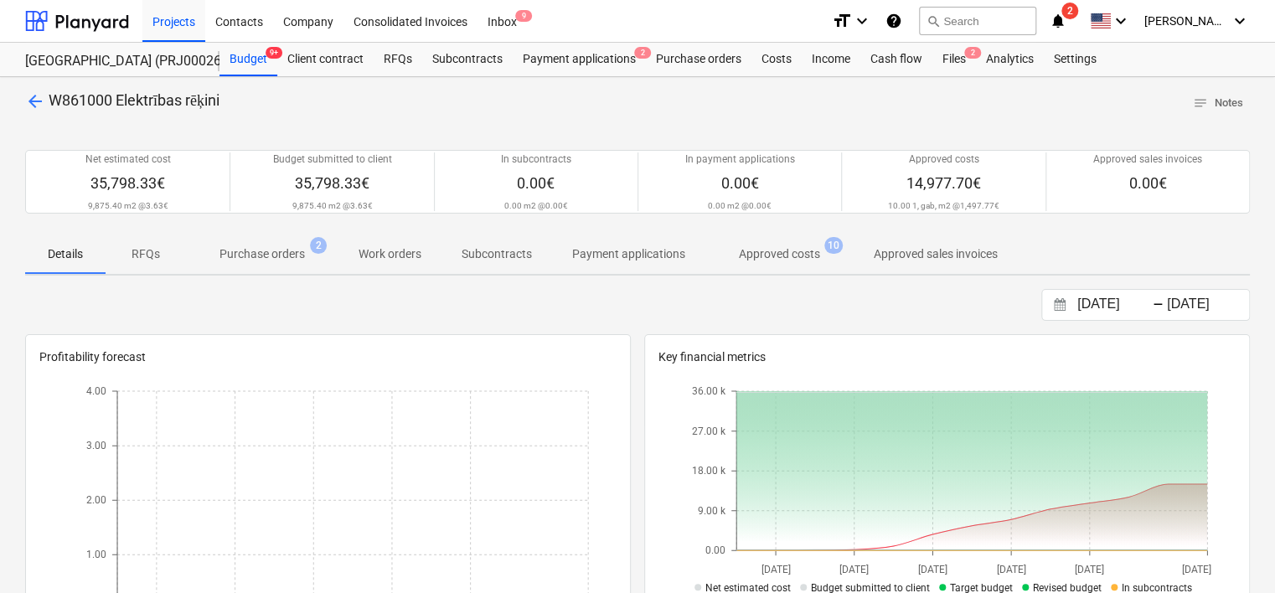
click at [805, 261] on p "Approved costs" at bounding box center [779, 255] width 81 height 18
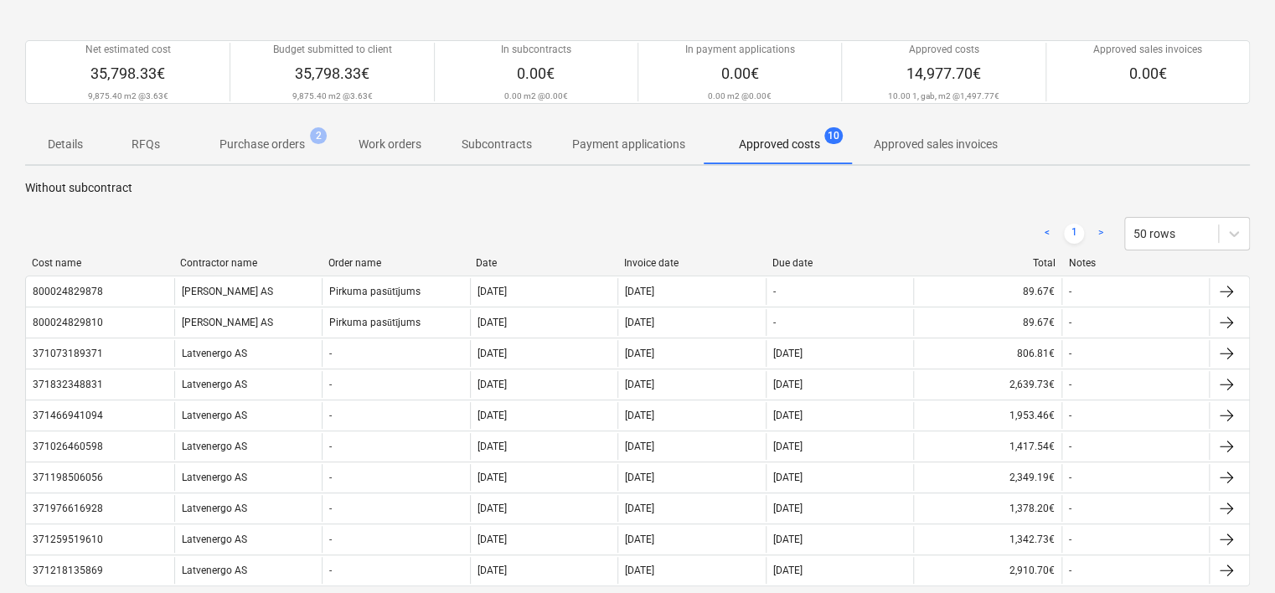
scroll to position [84, 0]
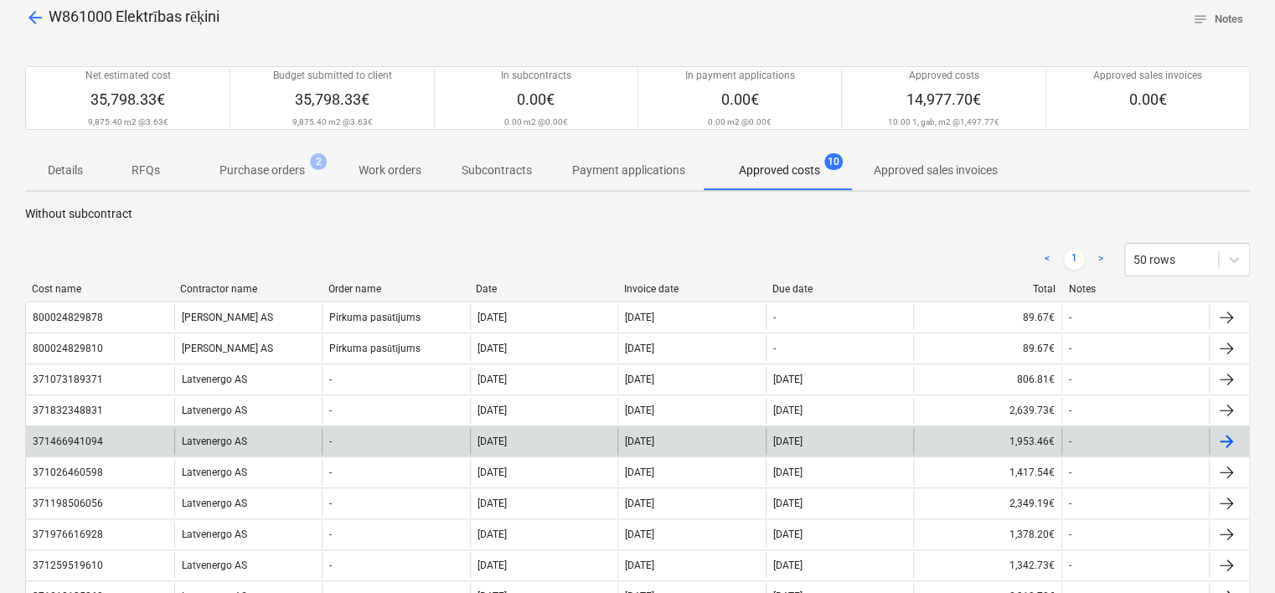
click at [81, 442] on div "371466941094" at bounding box center [68, 442] width 70 height 12
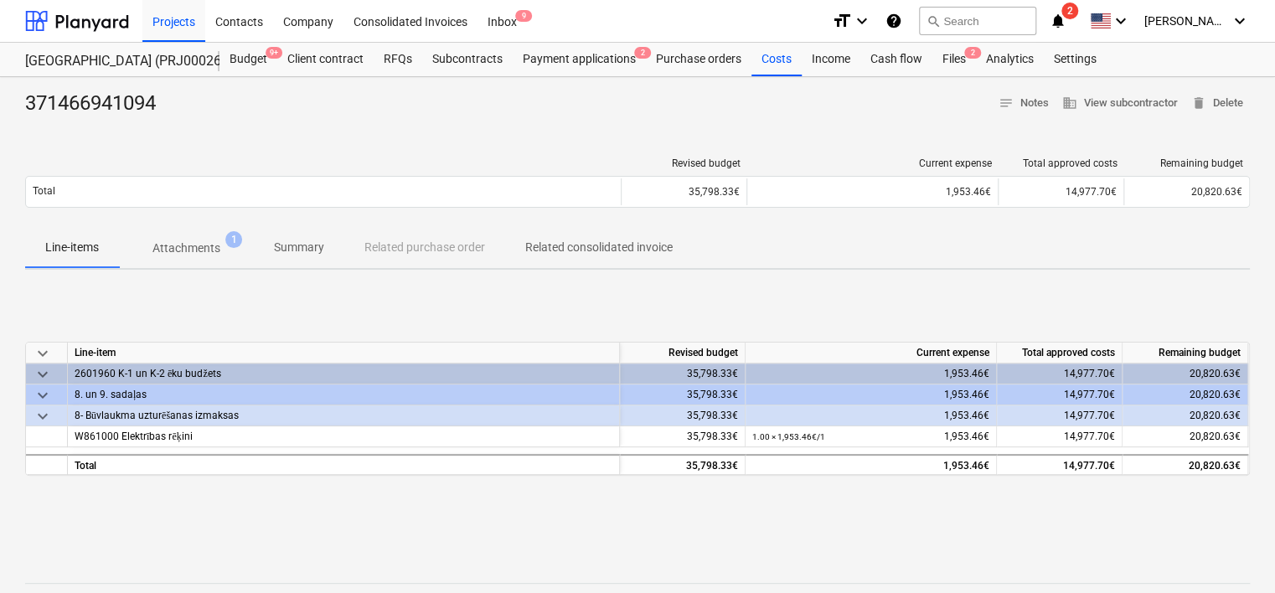
click at [195, 248] on p "Attachments" at bounding box center [187, 249] width 68 height 18
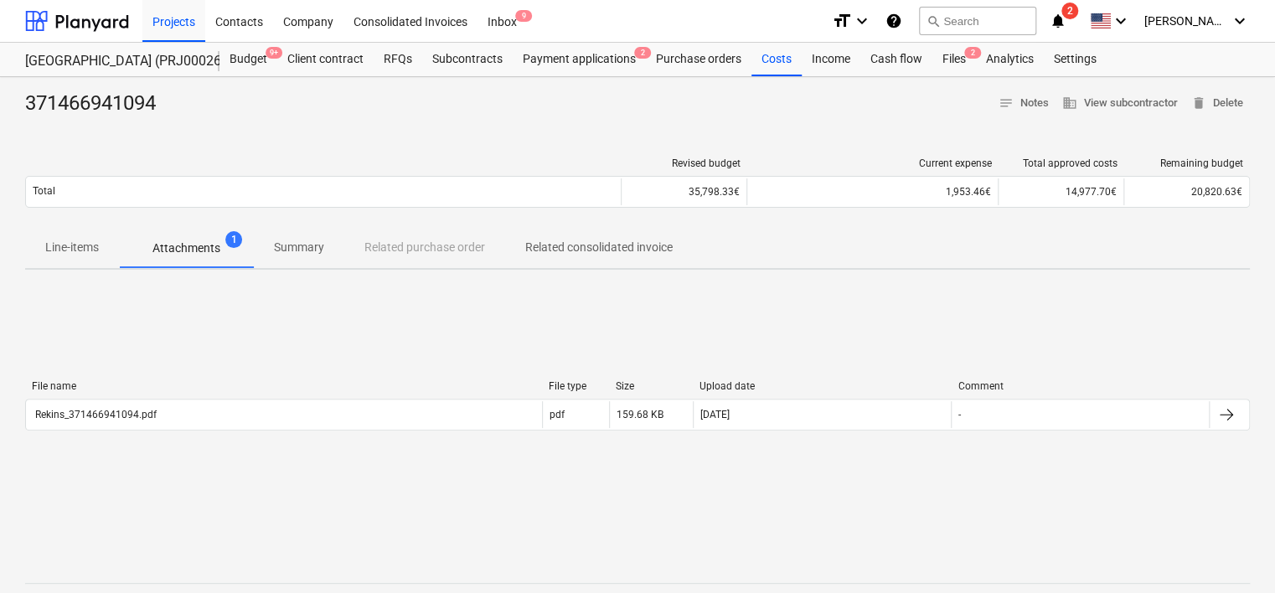
click at [198, 396] on div "File name File type Size Upload date Comment" at bounding box center [637, 389] width 1225 height 18
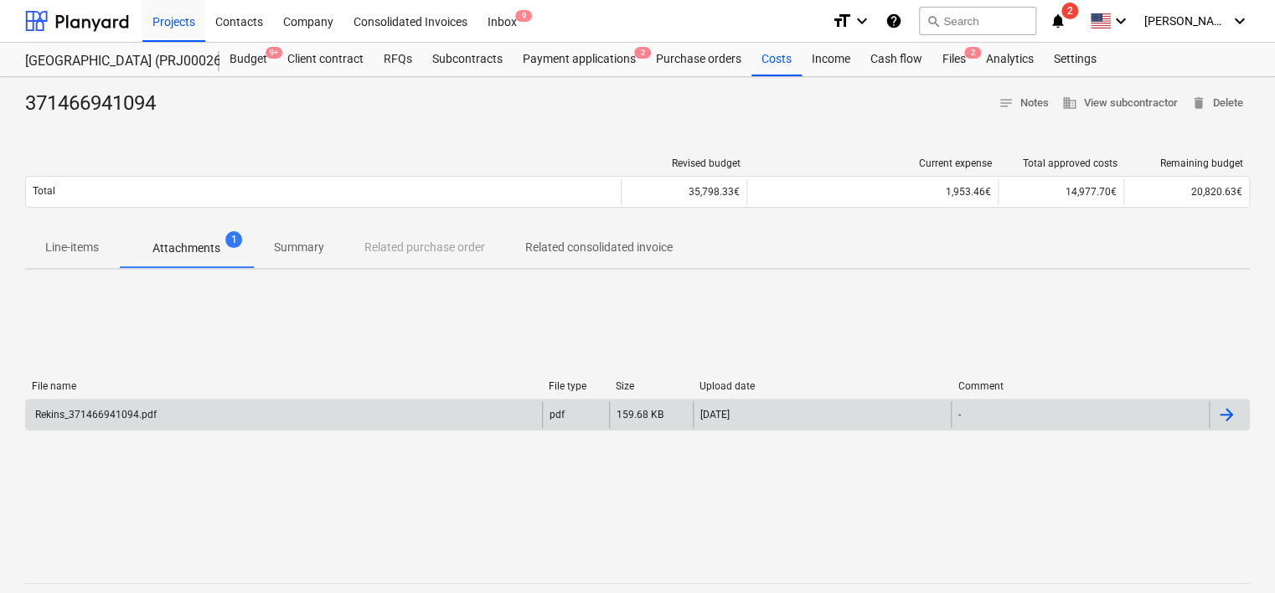
click at [182, 414] on div "Rekins_371466941094.pdf" at bounding box center [284, 414] width 516 height 27
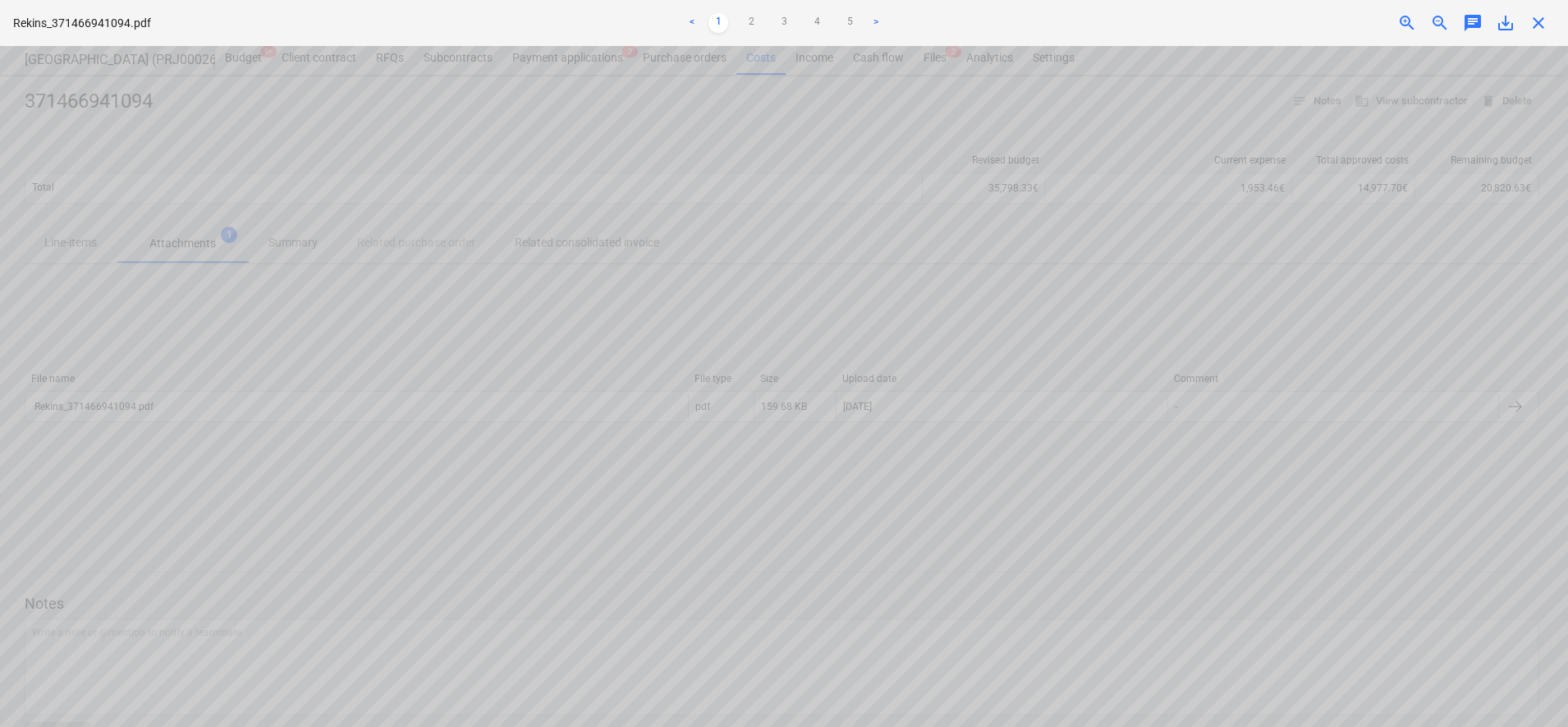
scroll to position [657, 0]
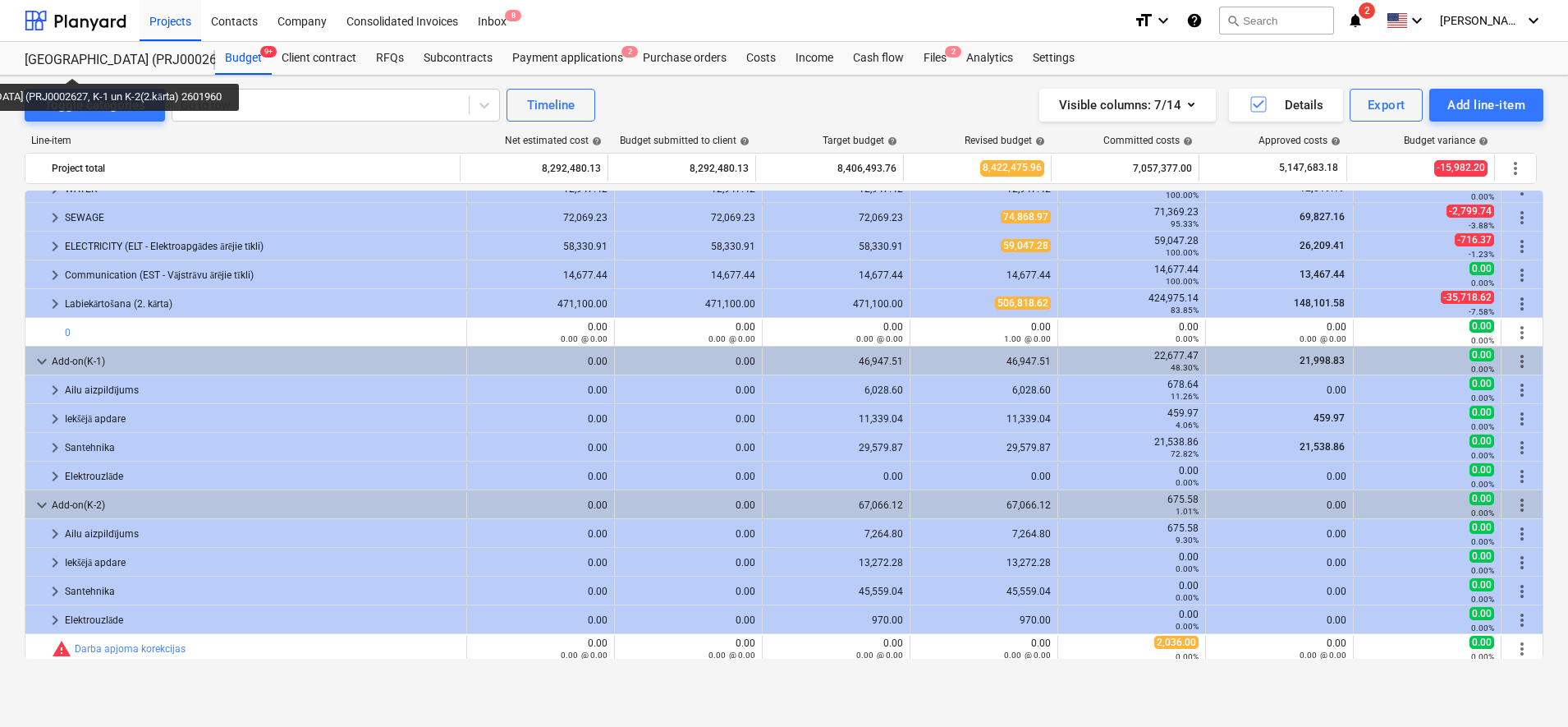
scroll to position [2005, 0]
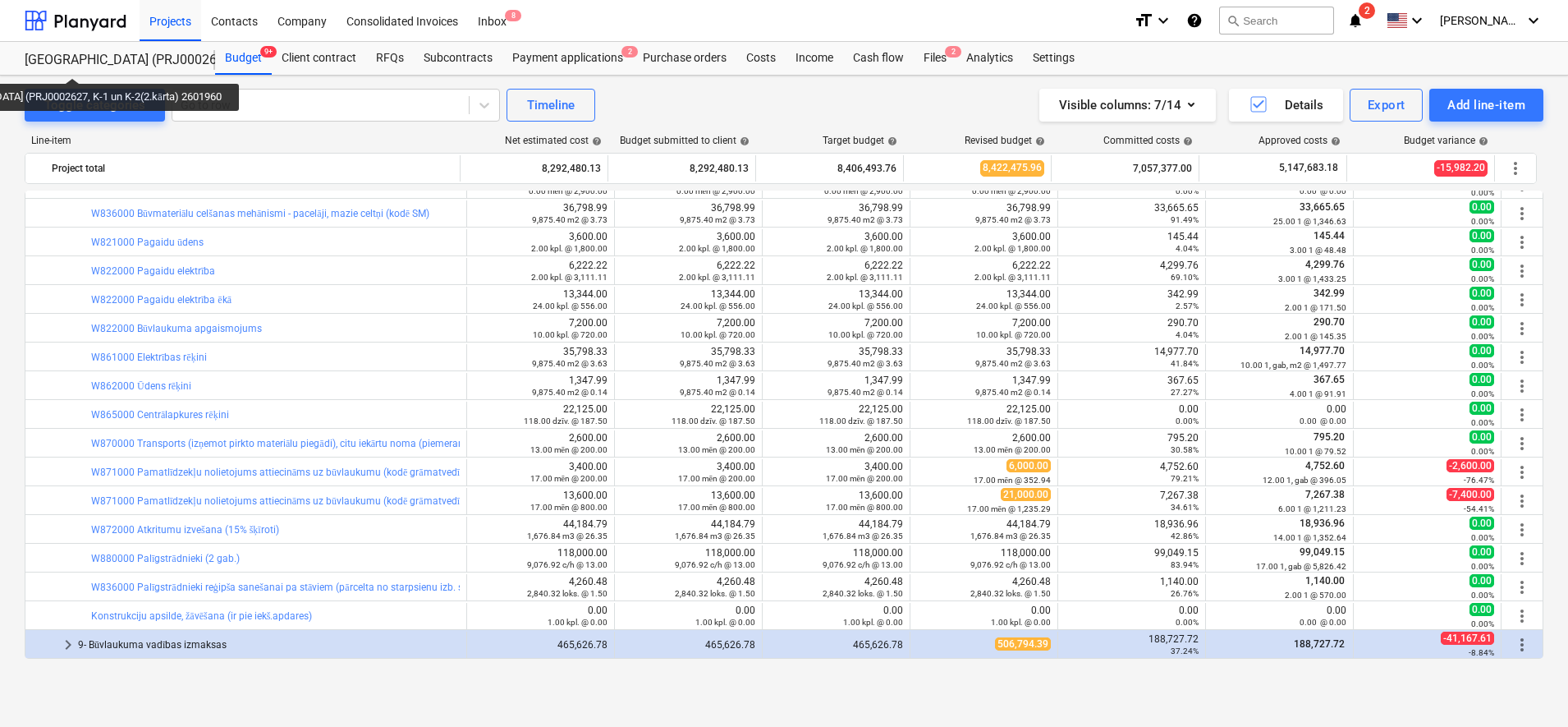
click at [15, 331] on div "Toggle categories Go to row Timeline Visible columns : 7/14 Details Export Add …" at bounding box center [784, 383] width 1568 height 616
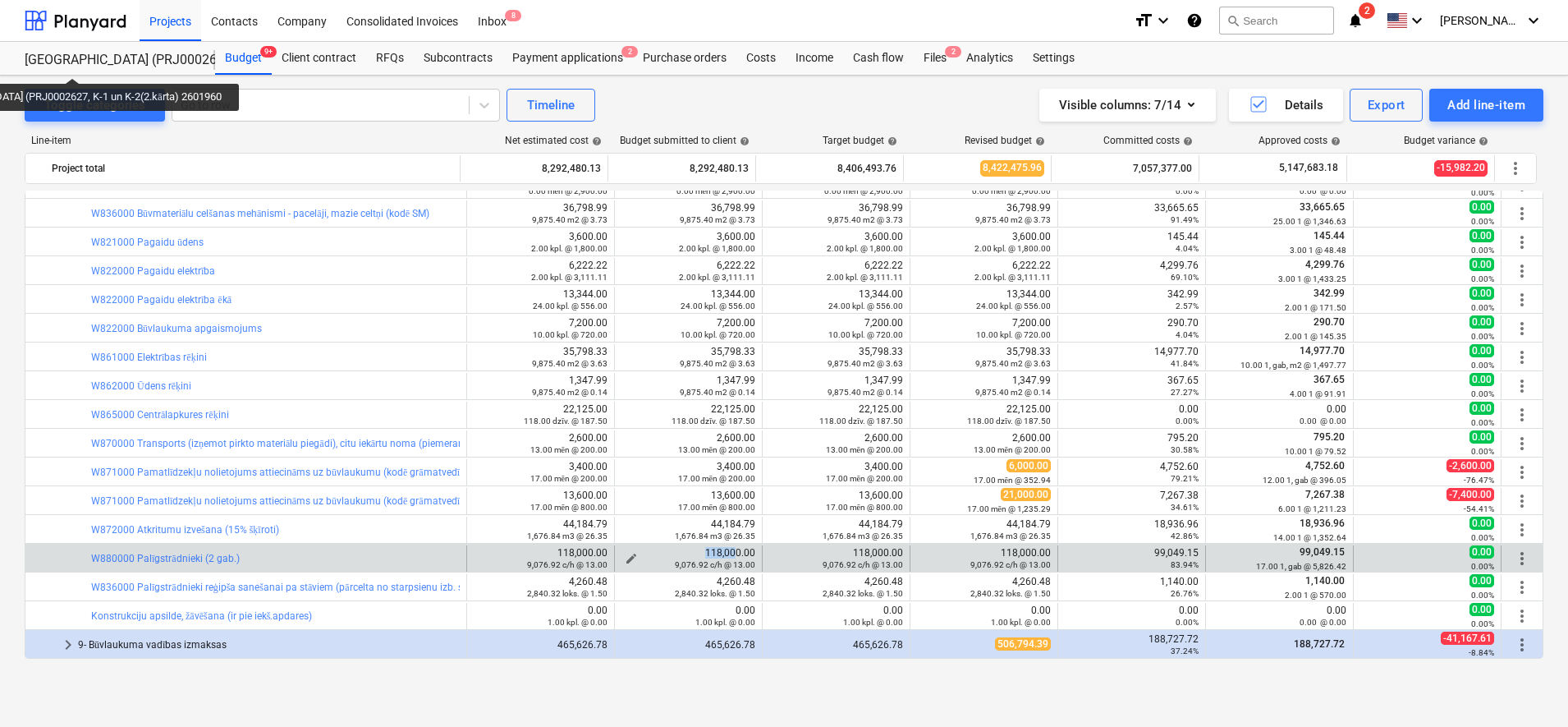
drag, startPoint x: 702, startPoint y: 554, endPoint x: 728, endPoint y: 552, distance: 26.1
click at [728, 552] on div "118,000.00 9,076.92 c/h @ 13.00" at bounding box center [688, 557] width 134 height 23
drag, startPoint x: 1004, startPoint y: 553, endPoint x: 1026, endPoint y: 553, distance: 22.0
click at [1026, 553] on div "118,000.00 9,076.92 c/h @ 13.00" at bounding box center [983, 557] width 134 height 23
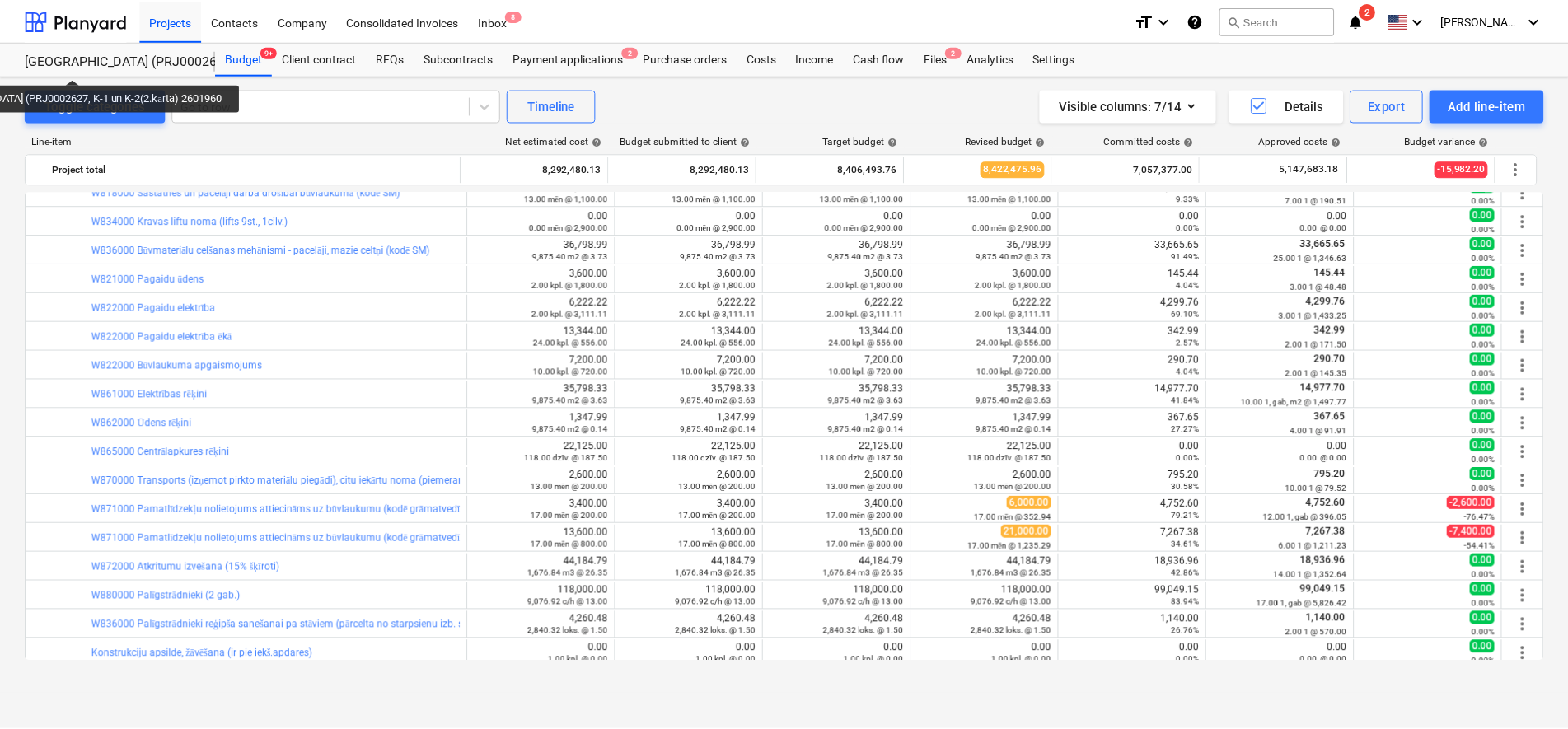
scroll to position [2215, 0]
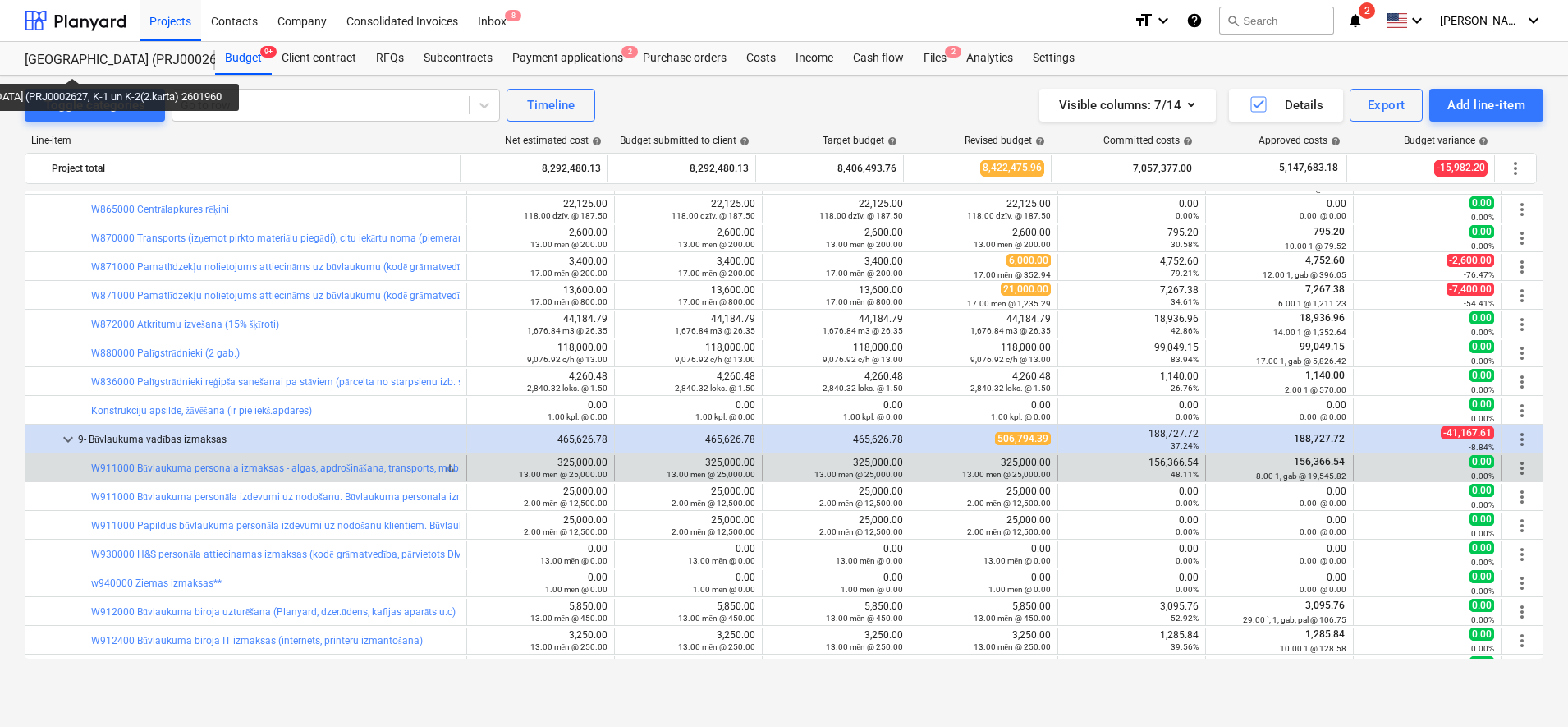
click at [440, 463] on link "W911000 Būvlaukuma personala izmaksas - algas, apdrošināšana, transports, mob.s…" at bounding box center [391, 468] width 600 height 12
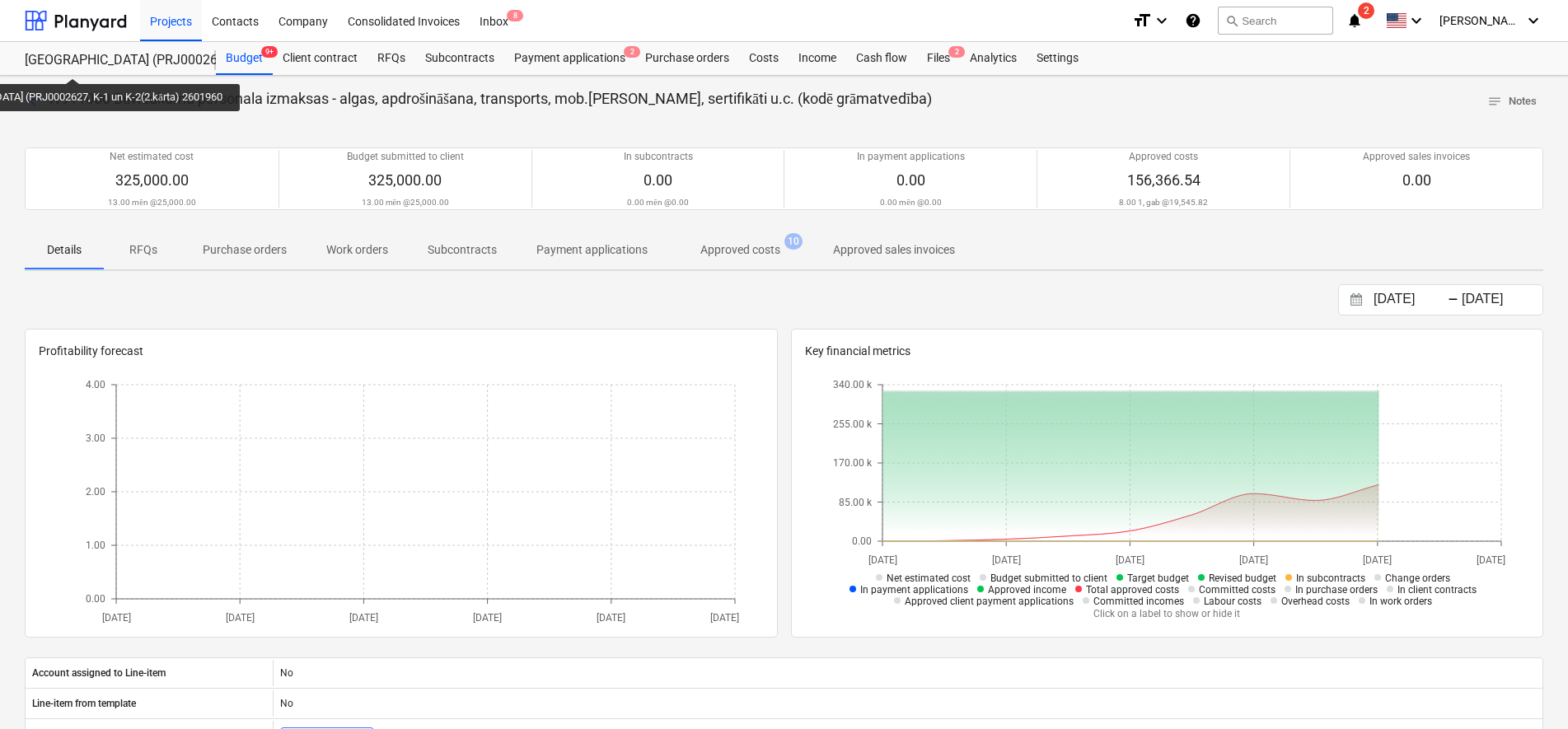
click at [725, 252] on p "Approved costs" at bounding box center [739, 251] width 80 height 18
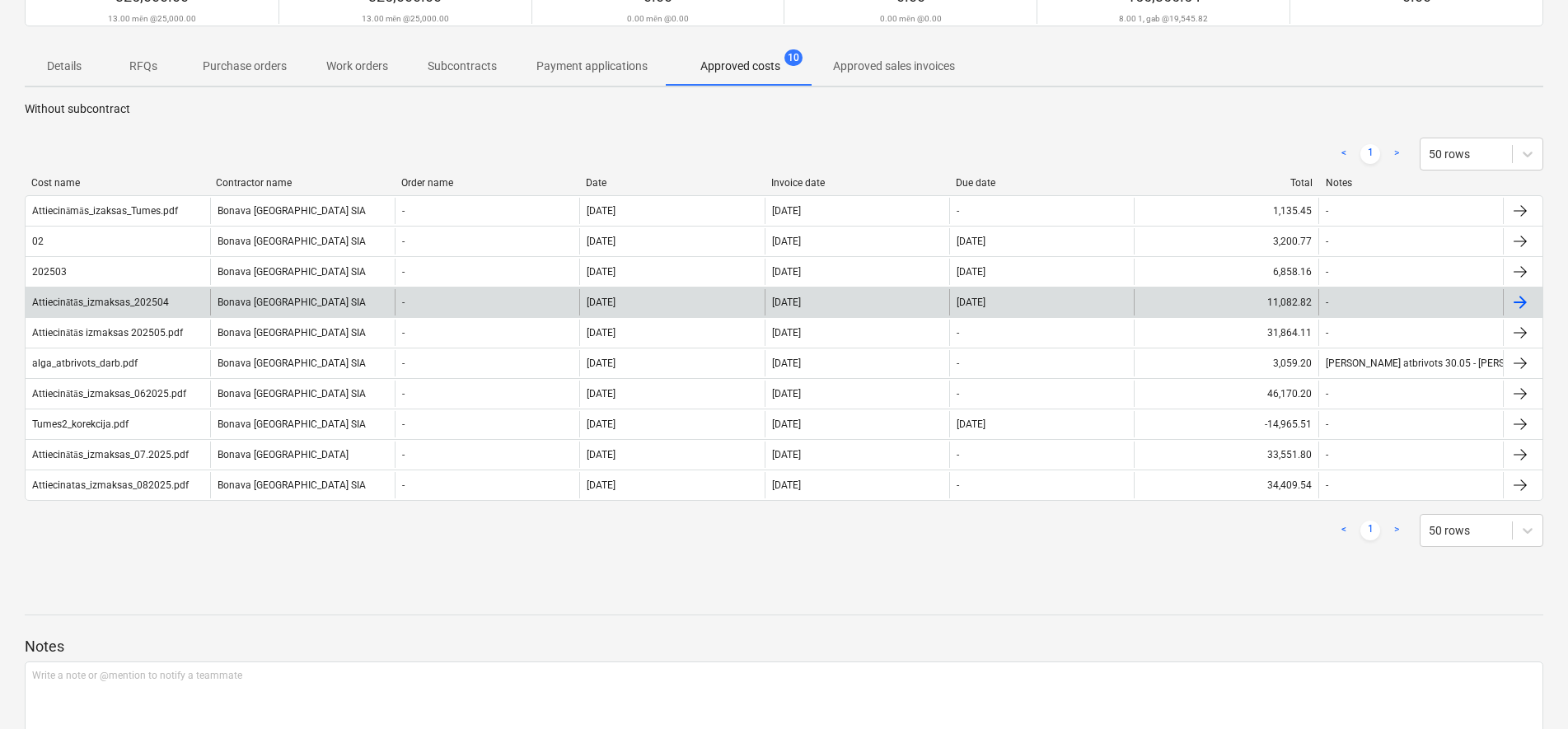
scroll to position [206, 0]
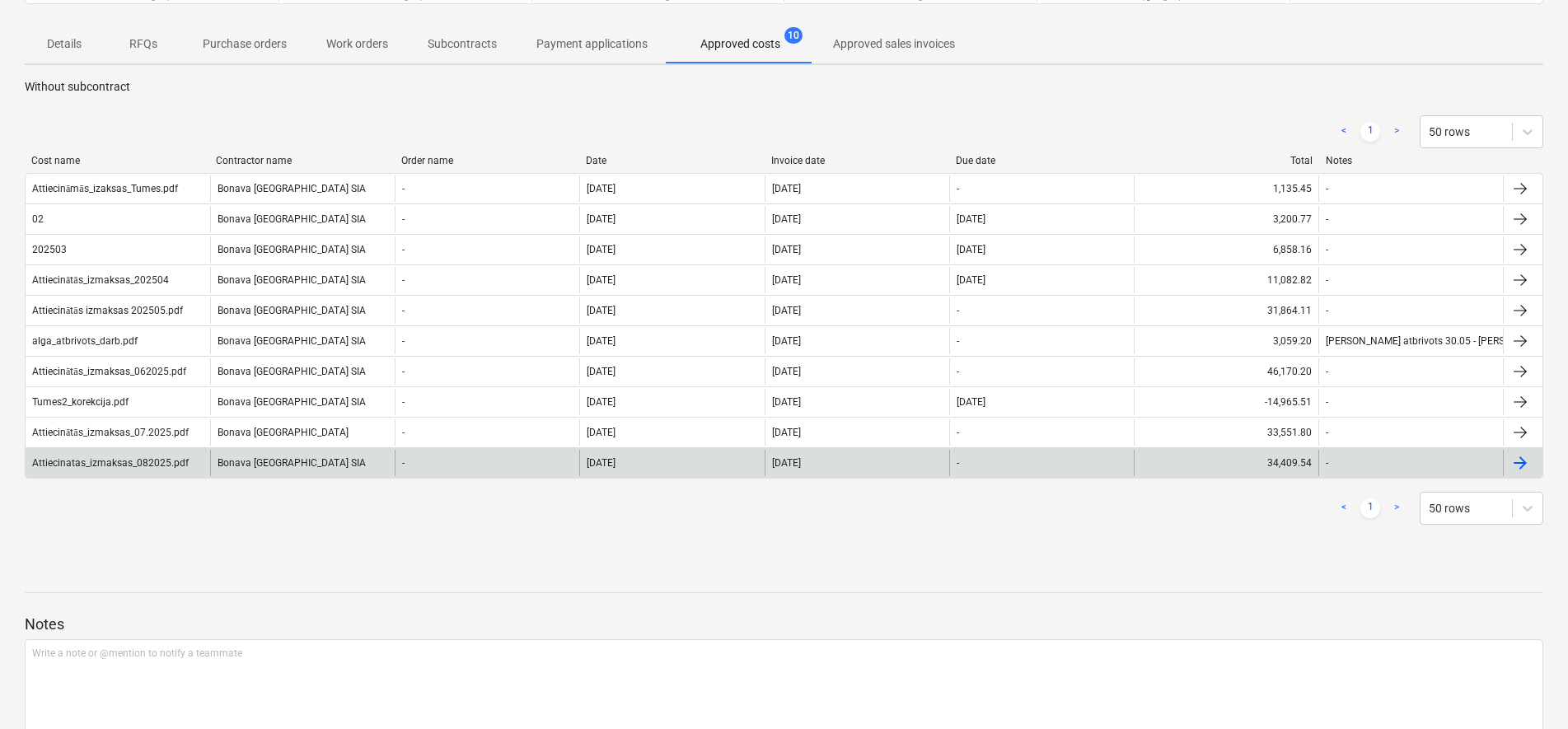
click at [289, 465] on div "Bonava Latvija SIA" at bounding box center [303, 463] width 185 height 27
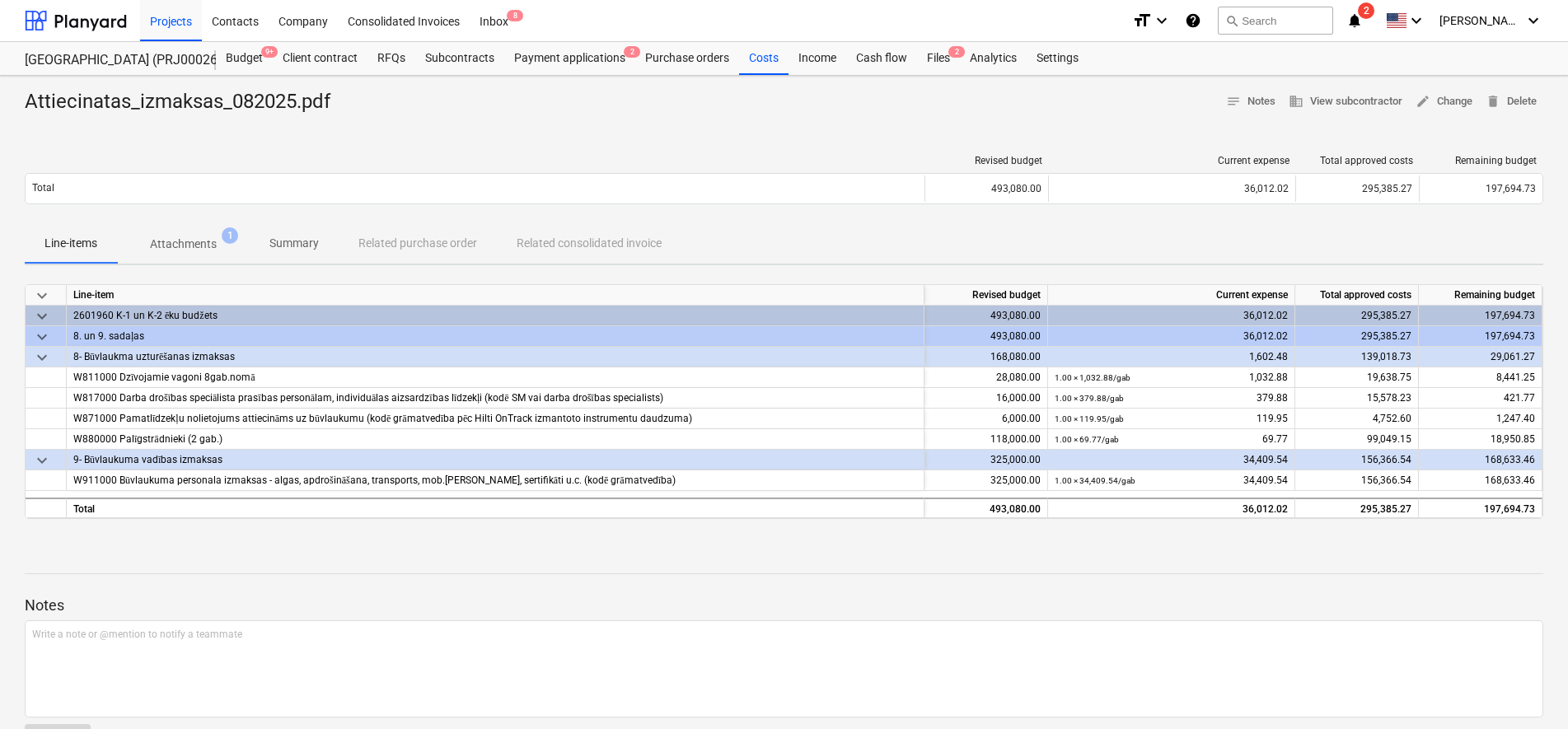
click at [213, 248] on p "Attachments" at bounding box center [184, 245] width 67 height 18
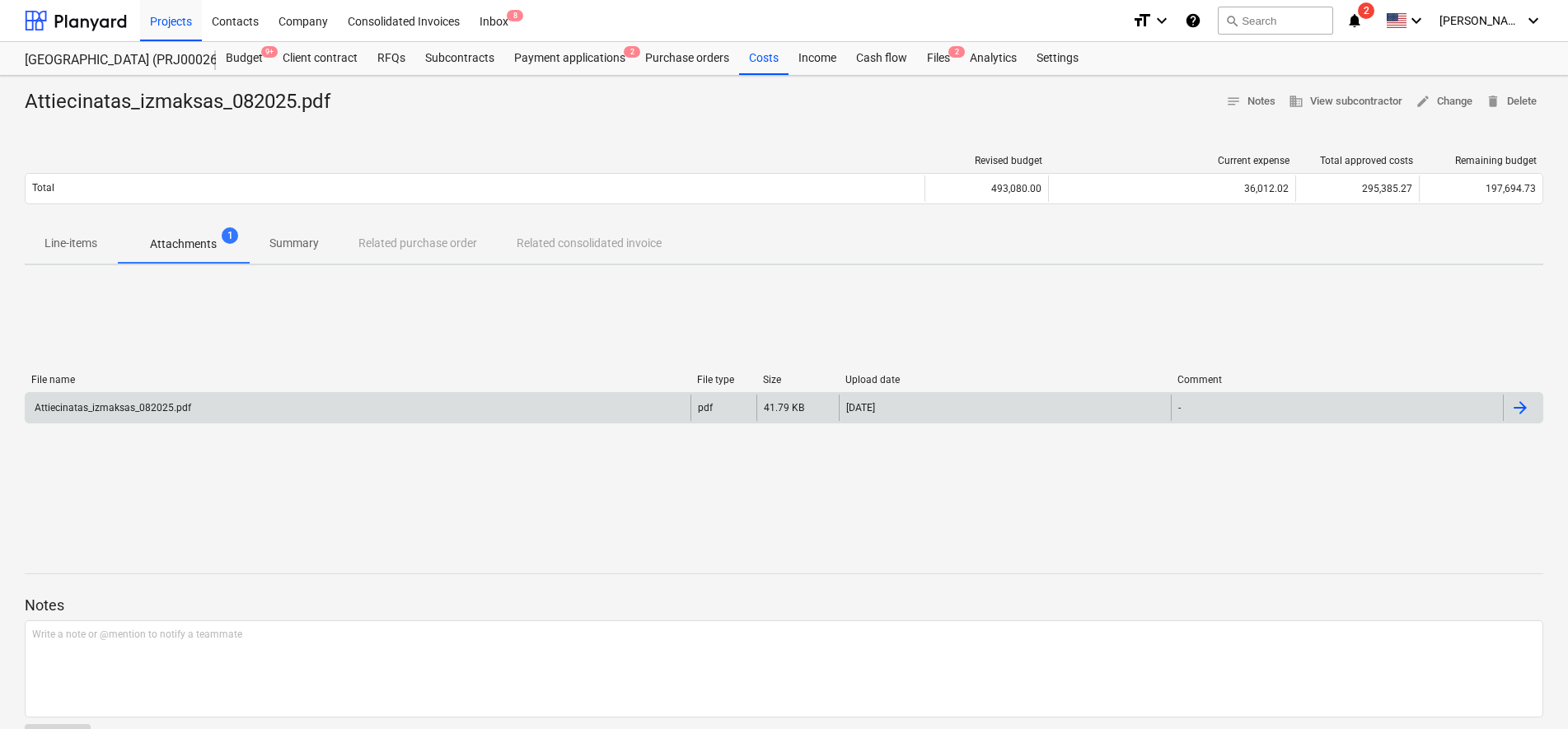
click at [203, 399] on div "Attiecinatas_izmaksas_082025.pdf" at bounding box center [358, 407] width 665 height 27
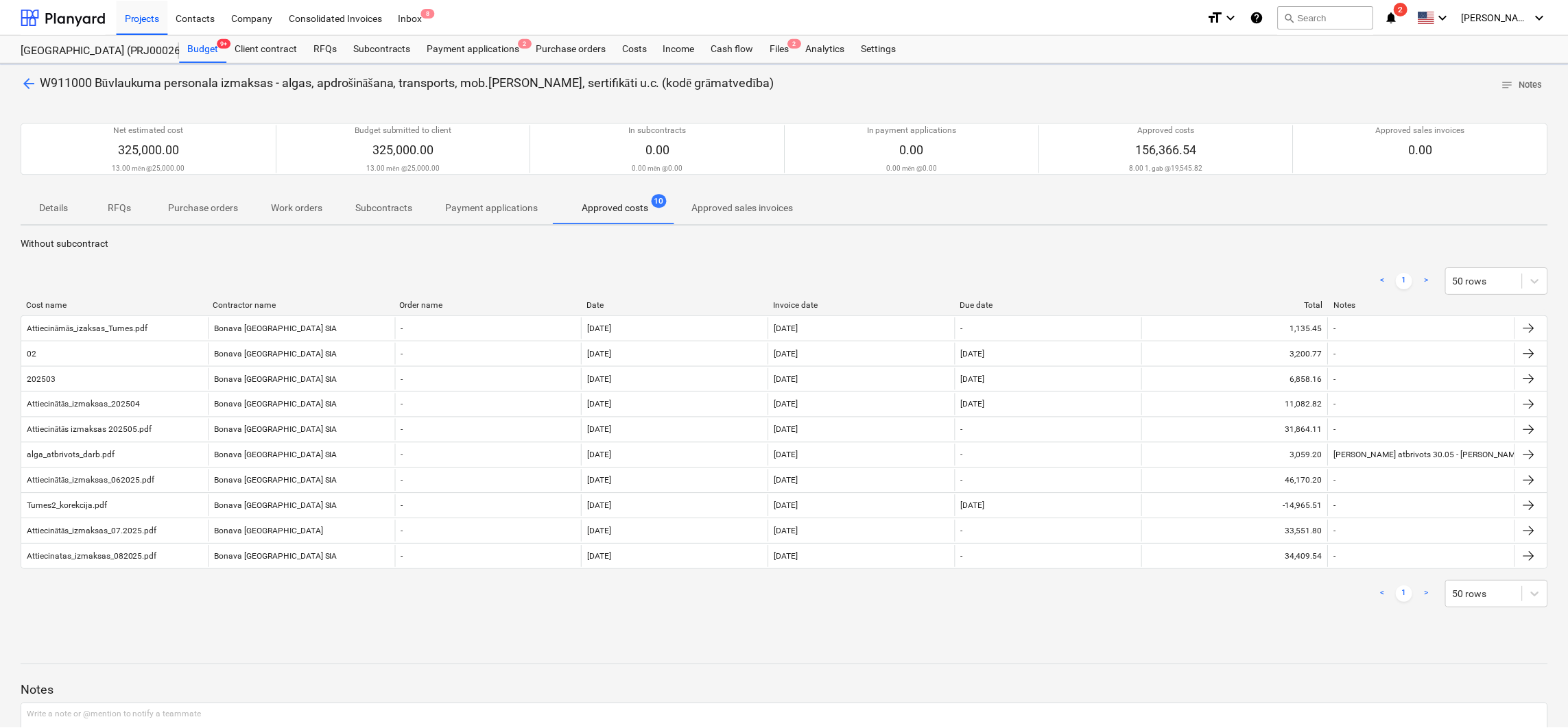
scroll to position [113, 0]
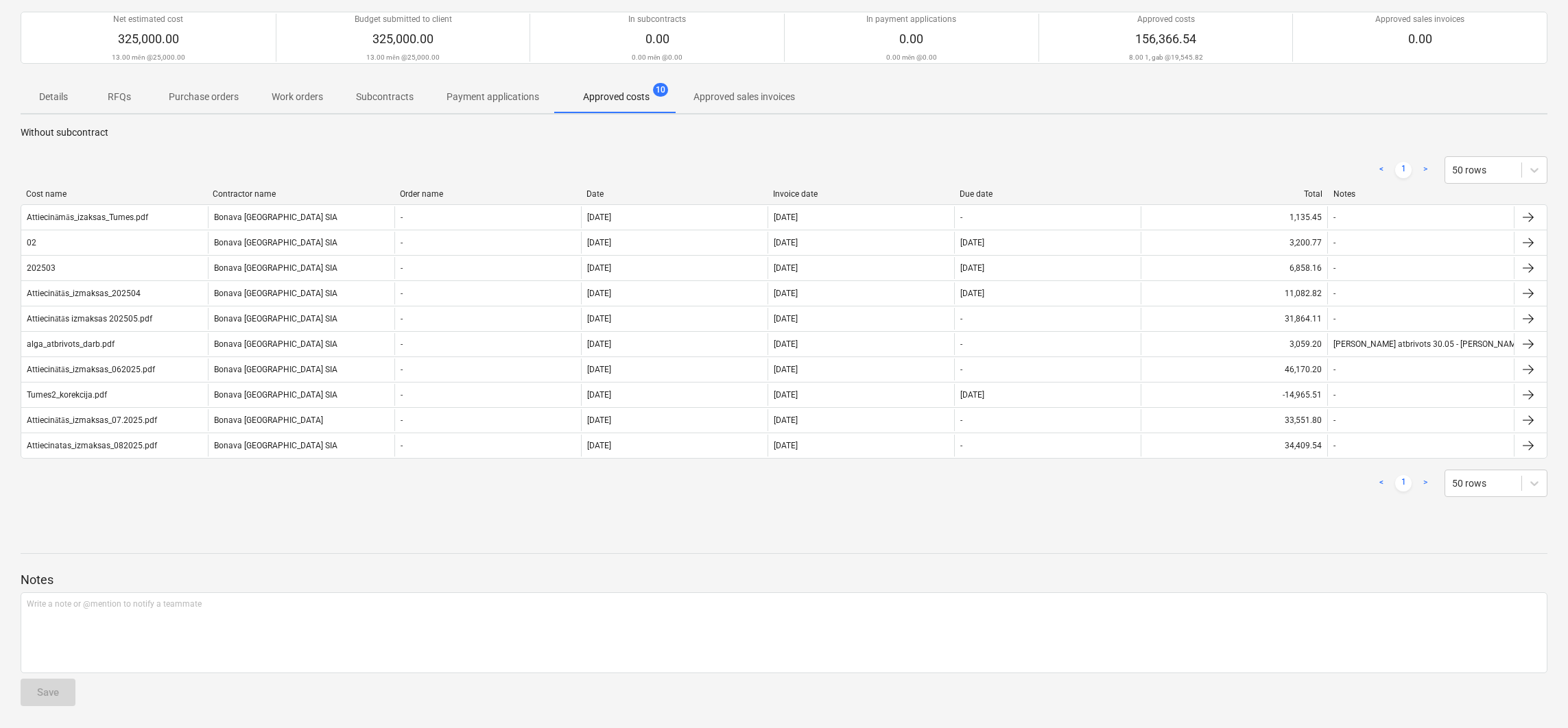
click at [1043, 151] on div "< 1 > 50 rows" at bounding box center [783, 169] width 1526 height 38
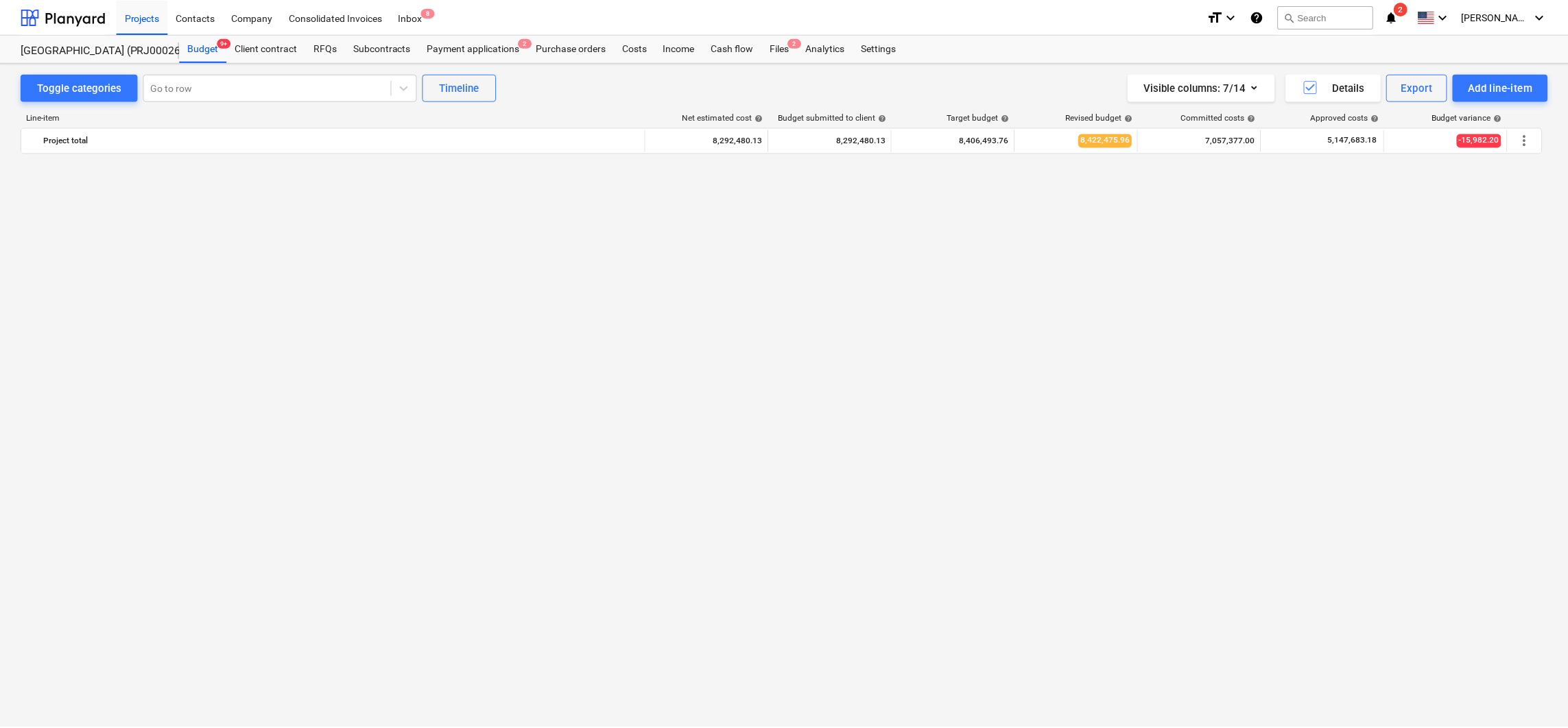
scroll to position [1845, 0]
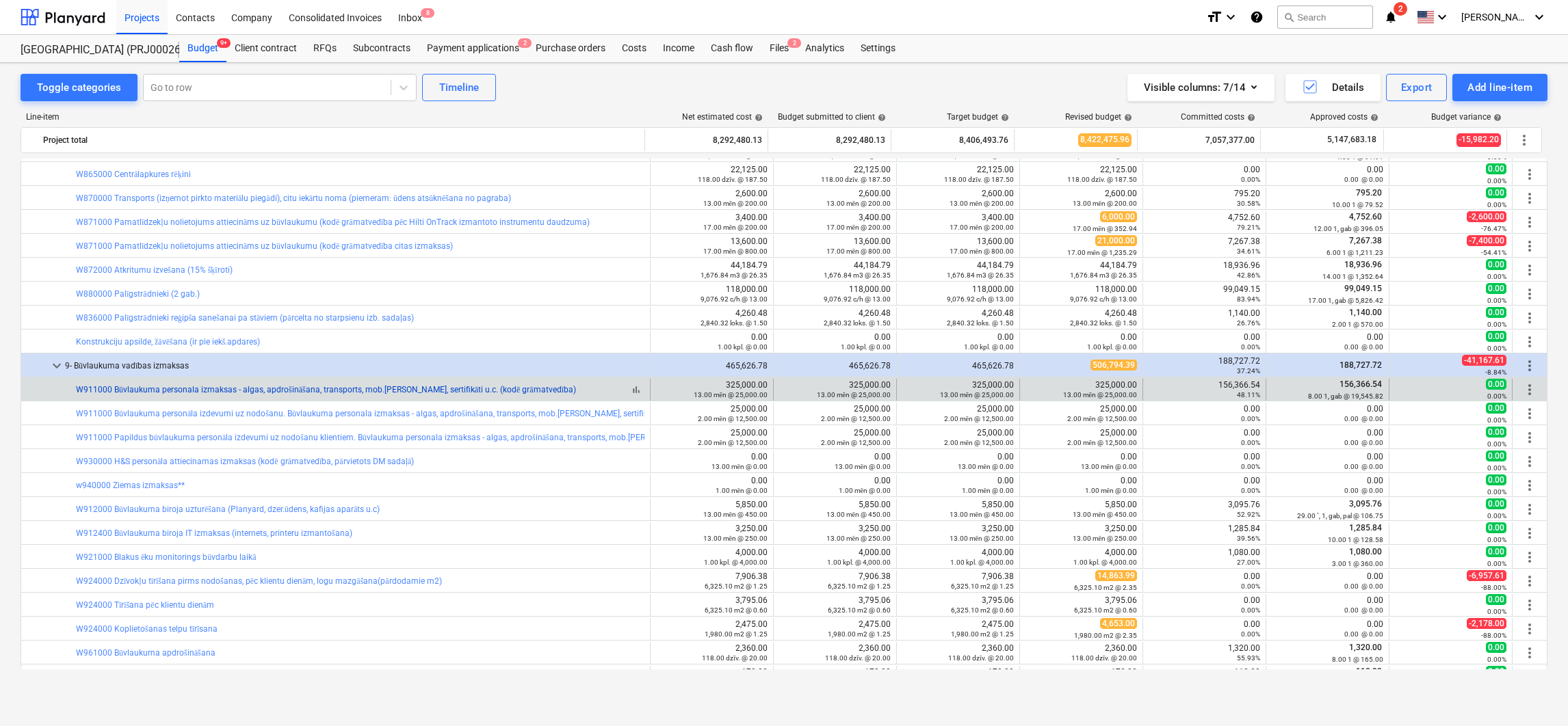
click at [314, 388] on link "W911000 Būvlaukuma personala izmaksas - algas, apdrošināšana, transports, mob.s…" at bounding box center [326, 390] width 500 height 10
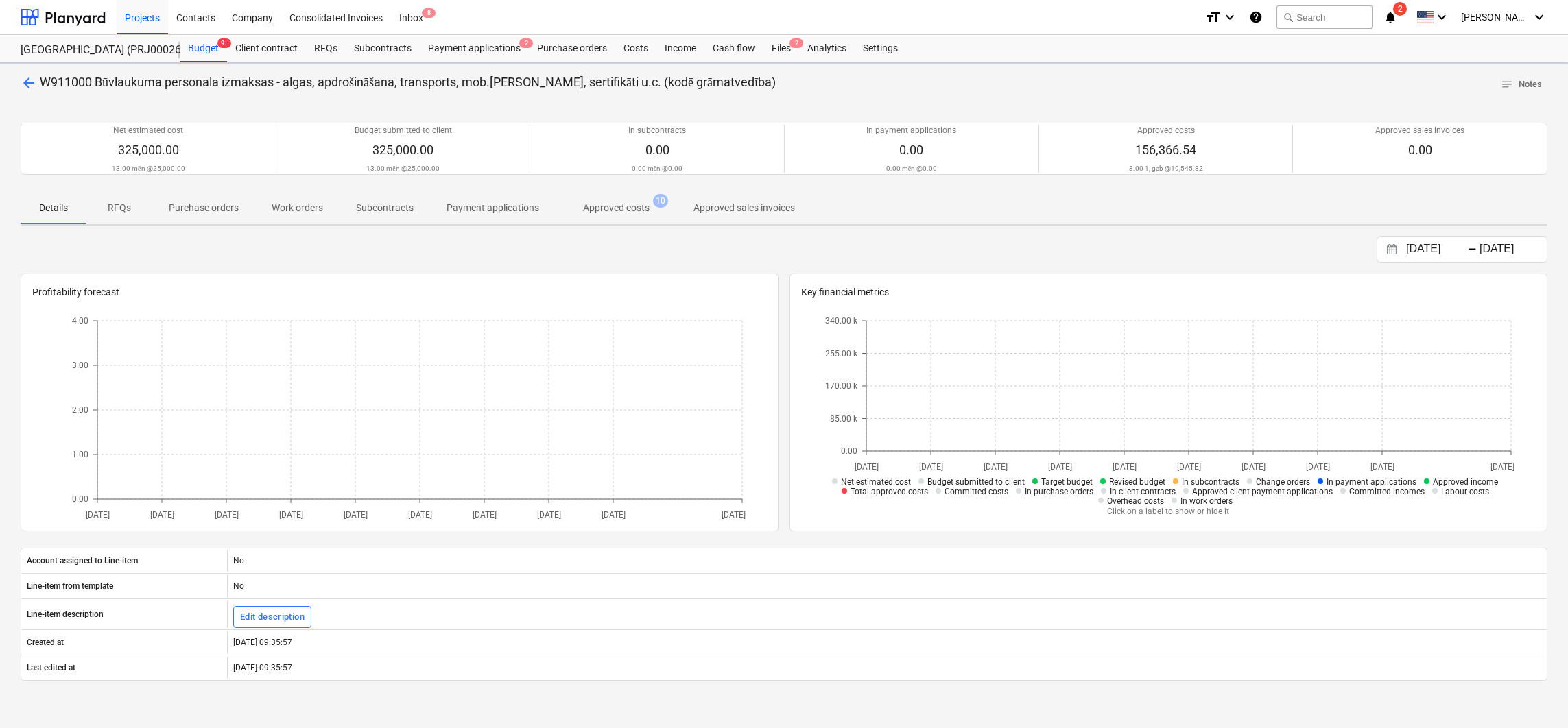
scroll to position [184, 0]
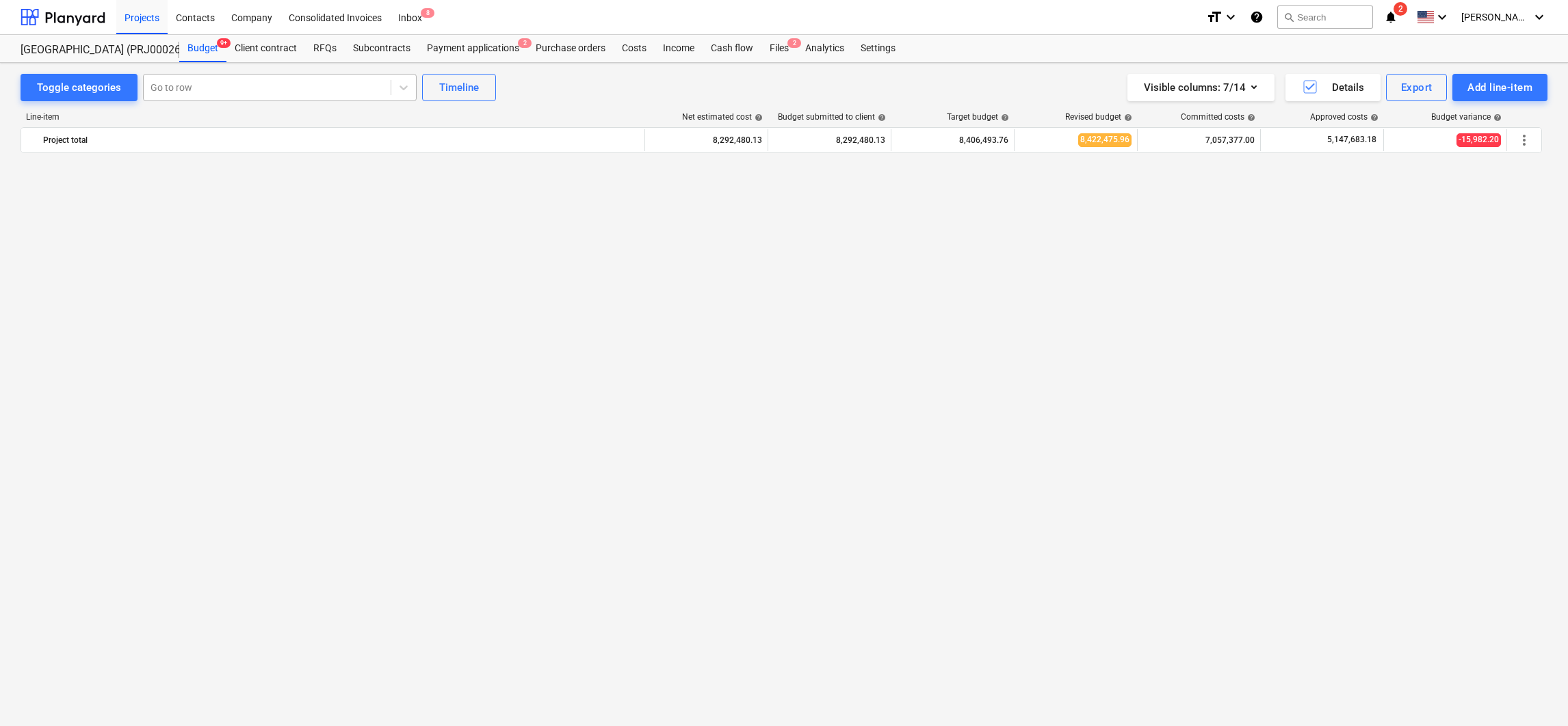
scroll to position [1839, 0]
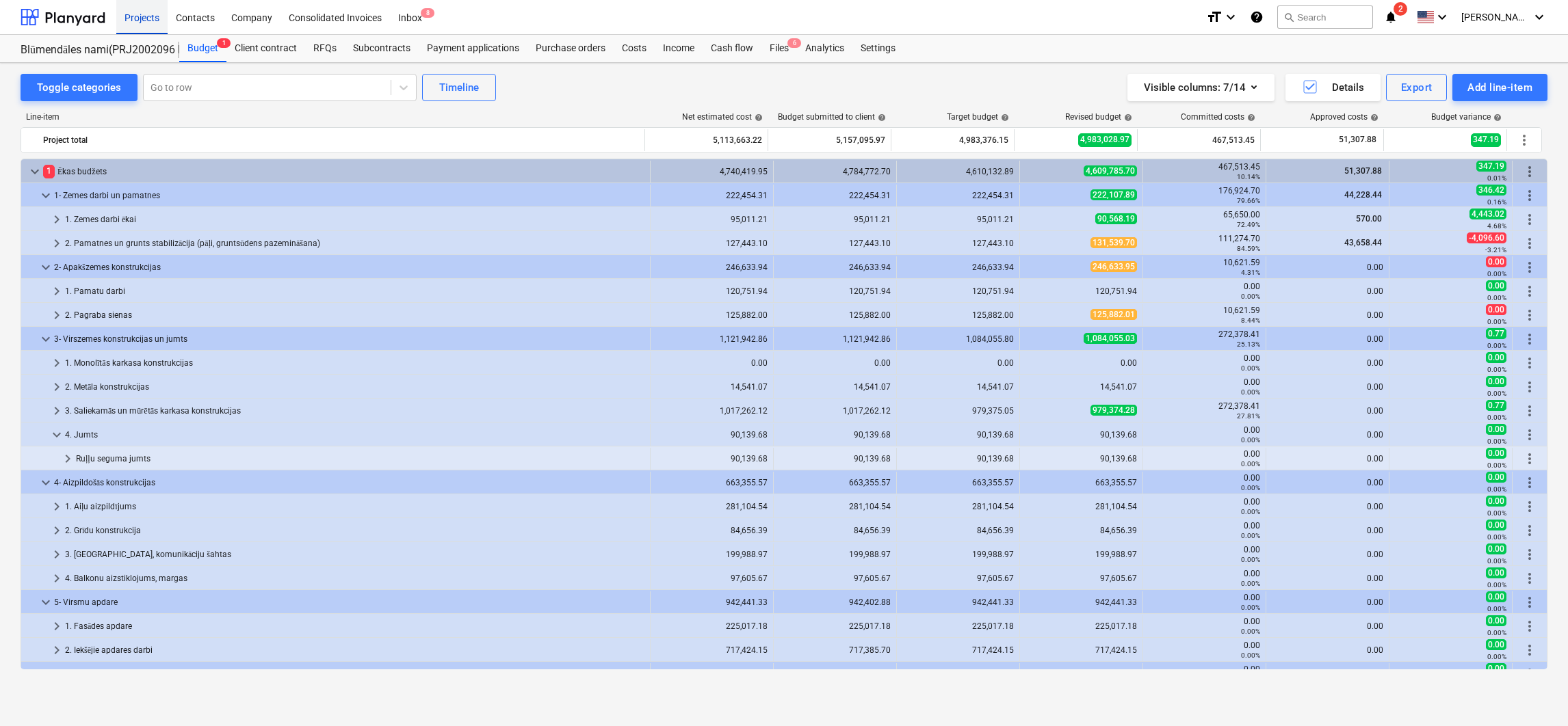
click at [149, 23] on div "Projects" at bounding box center [141, 16] width 51 height 35
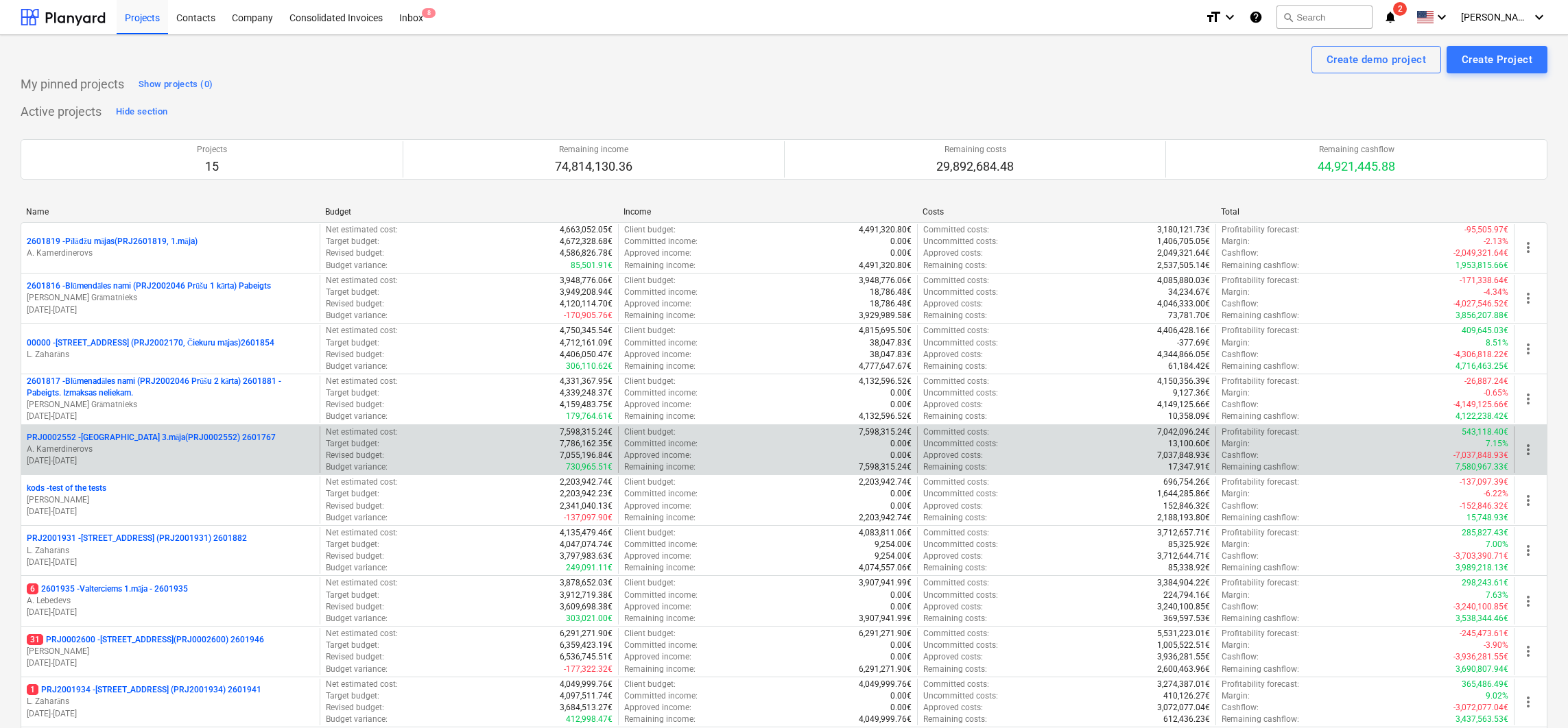
scroll to position [365, 0]
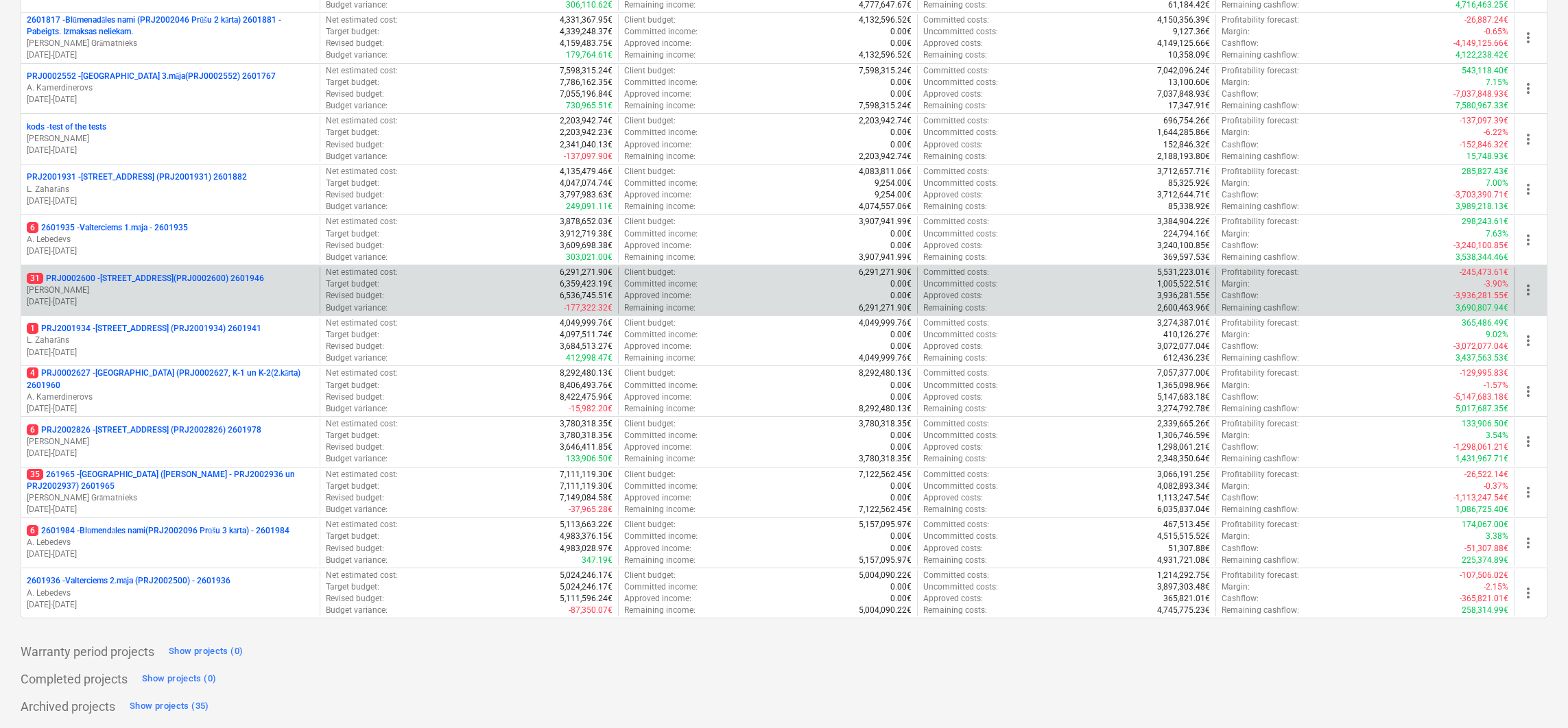
click at [146, 273] on p "31 PRJ0002600 - Vienības gatve 24, E1 ēka(PRJ0002600) 2601946" at bounding box center [146, 279] width 237 height 11
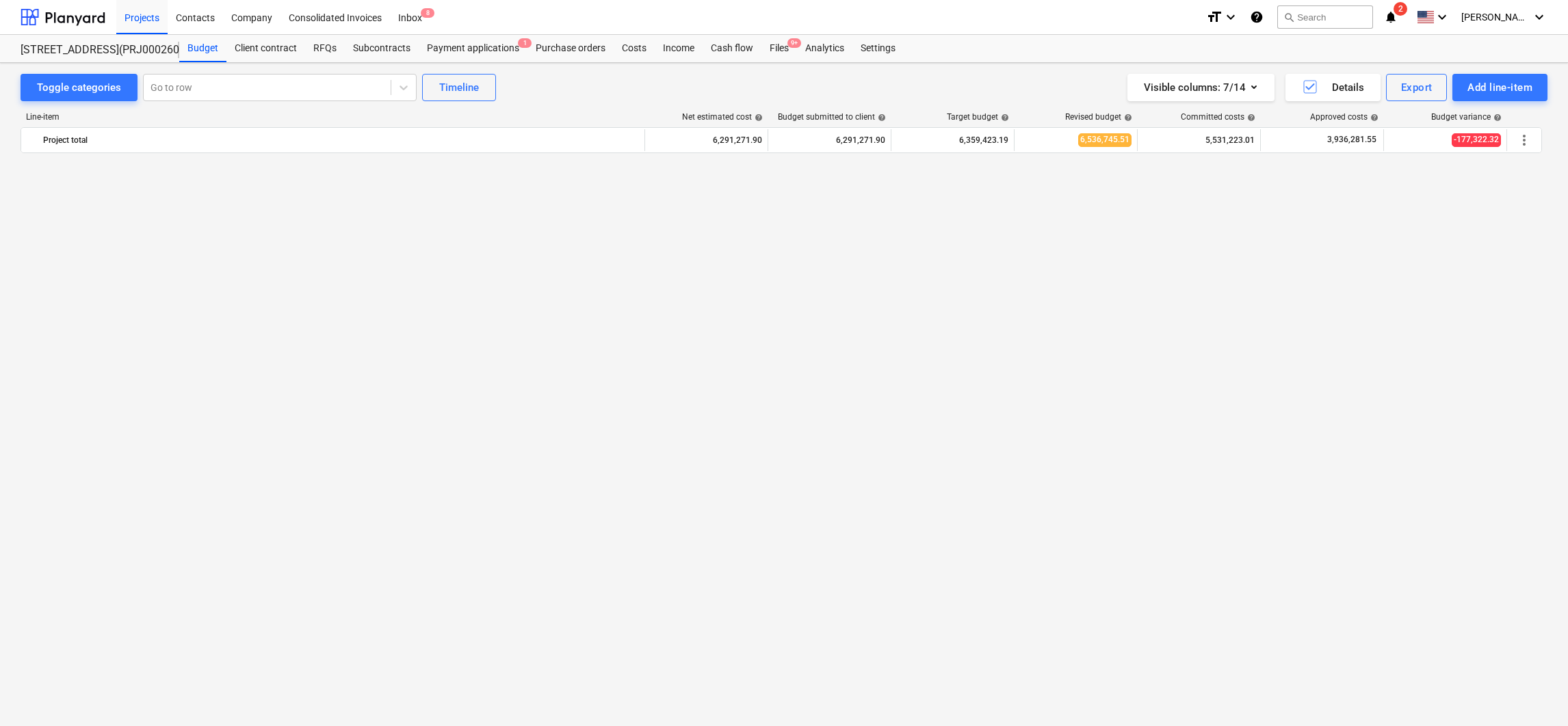
scroll to position [1522, 0]
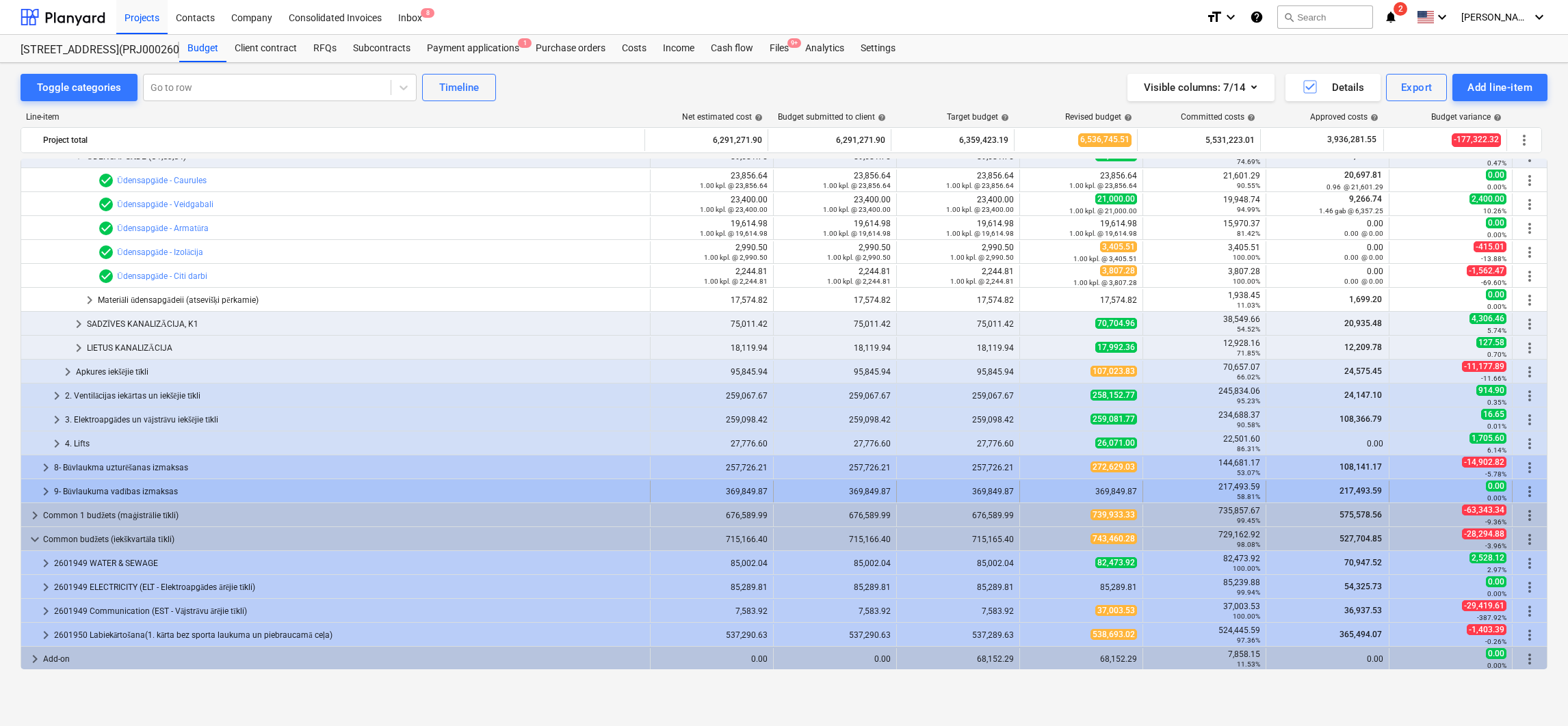
click at [43, 489] on span "keyboard_arrow_right" at bounding box center [46, 491] width 16 height 16
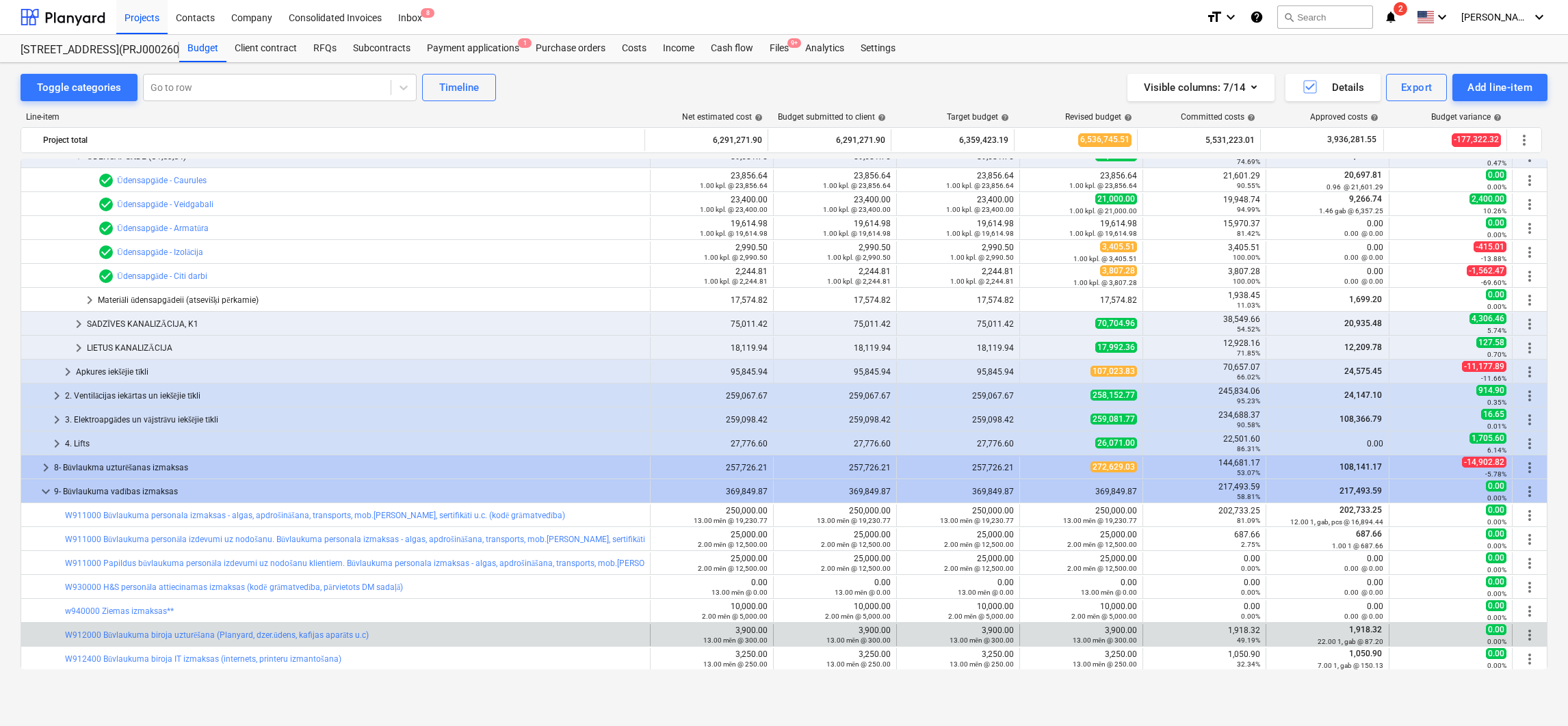
scroll to position [1830, 0]
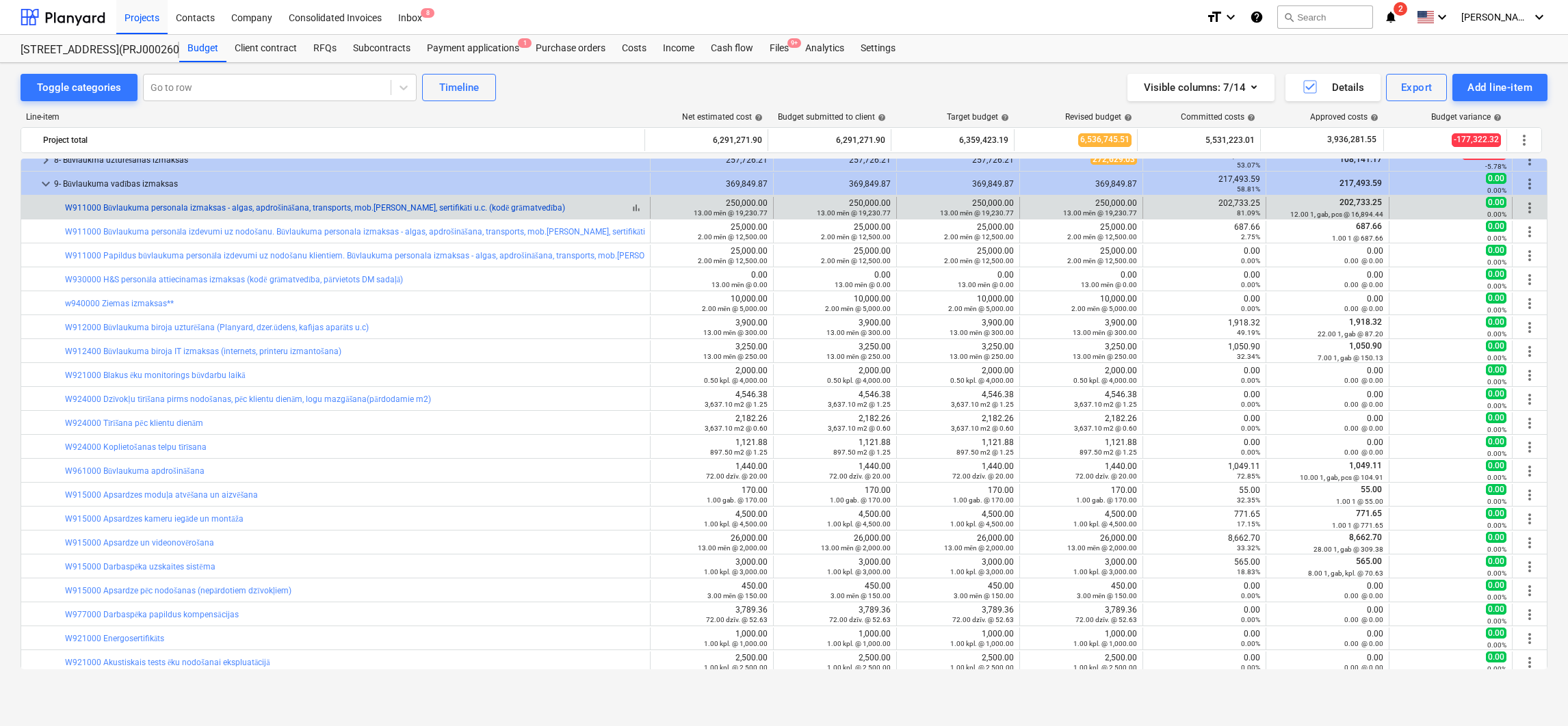
click at [289, 211] on link "W911000 Būvlaukuma personala izmaksas - algas, apdrošināšana, transports, mob.s…" at bounding box center [315, 208] width 500 height 10
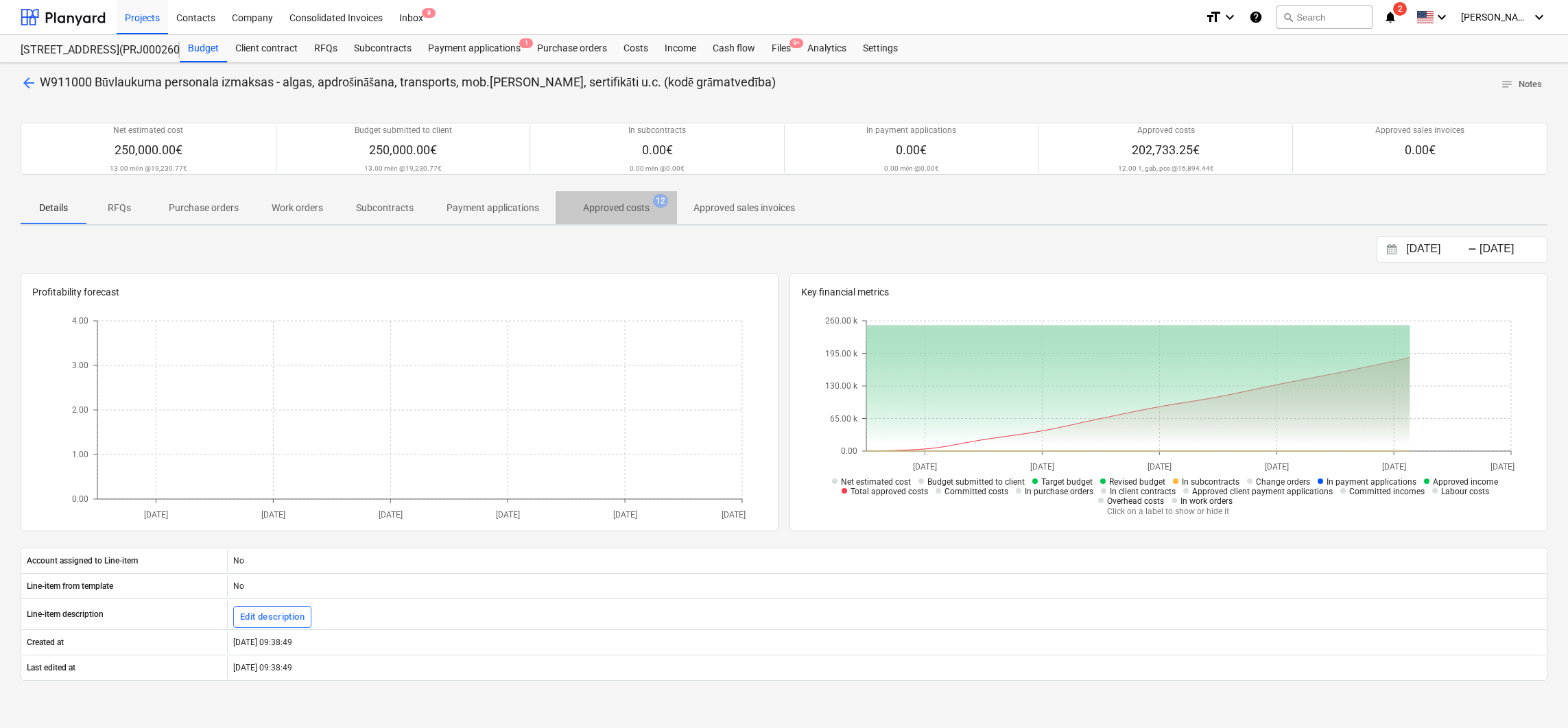
click at [606, 204] on p "Approved costs" at bounding box center [615, 209] width 66 height 15
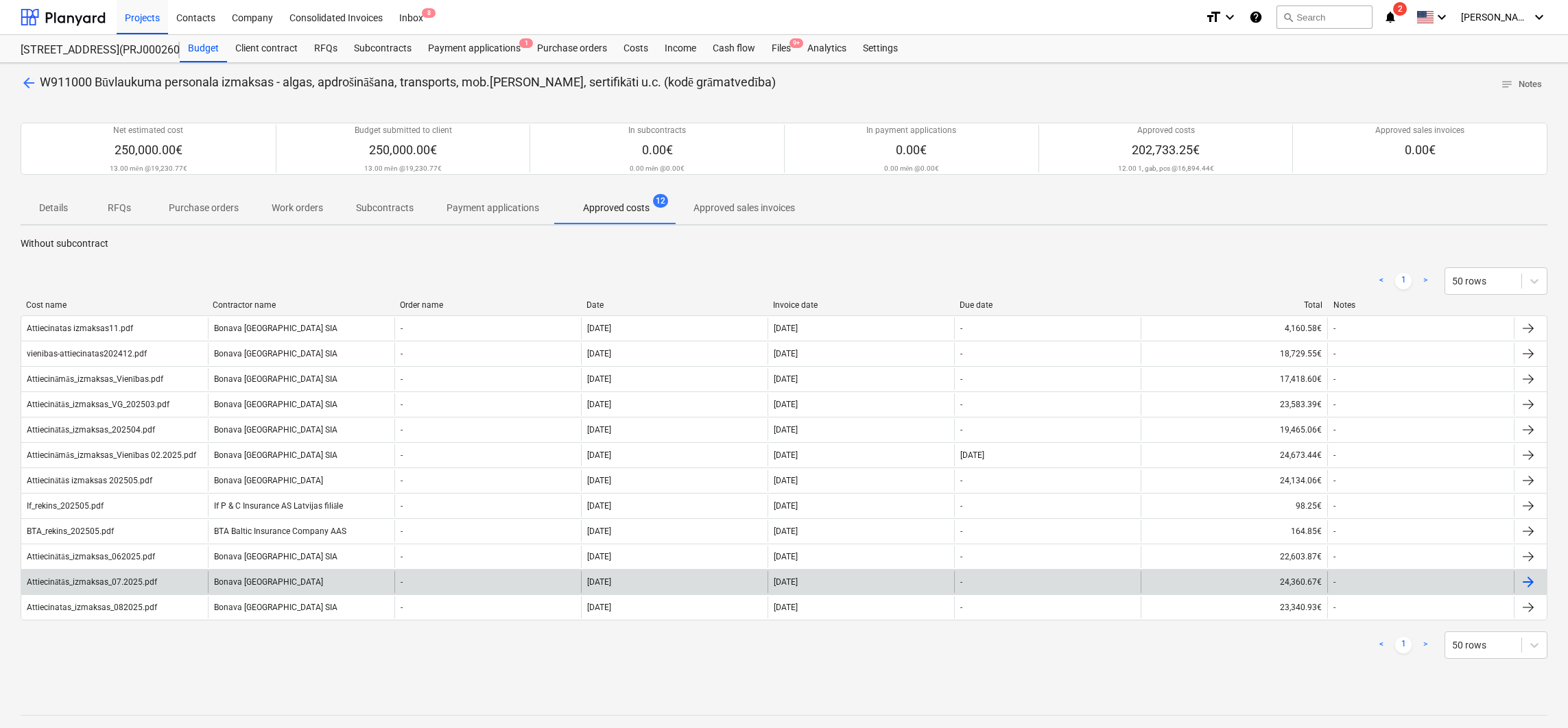
click at [108, 582] on div "Attiecinātās_izmaksas_07.2025.pdf" at bounding box center [92, 582] width 130 height 11
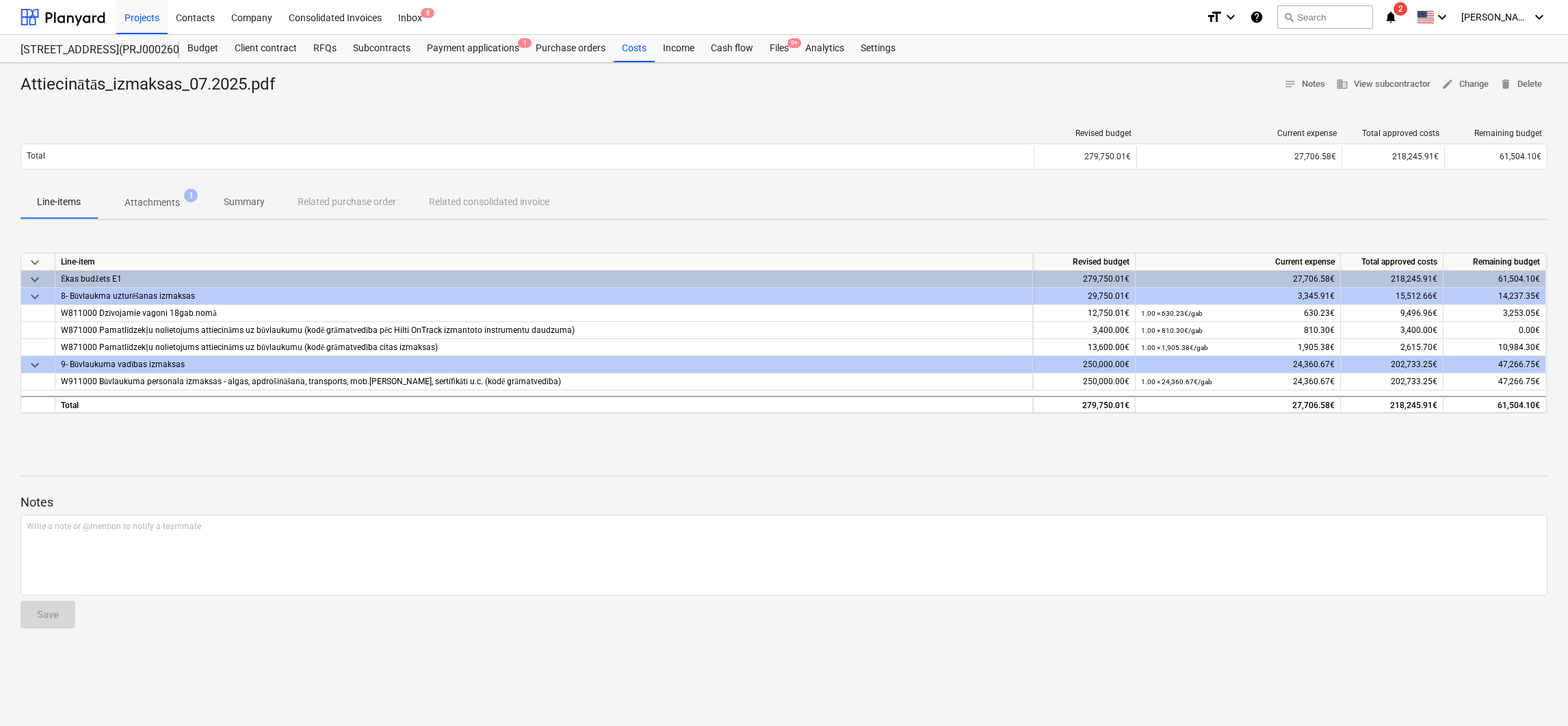
click at [166, 189] on button "Attachments 1" at bounding box center [152, 202] width 110 height 33
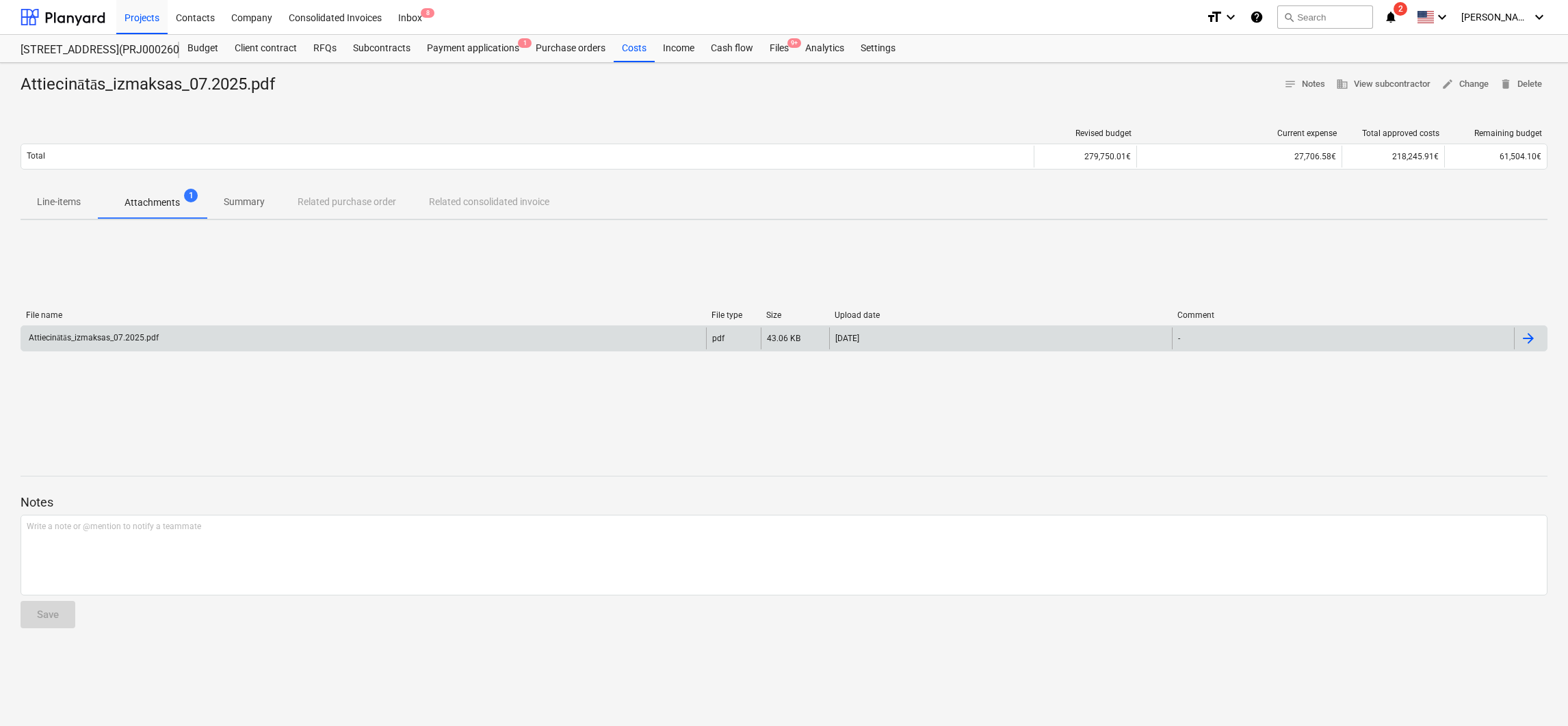
click at [243, 338] on div "Attiecinātās_izmaksas_07.2025.pdf" at bounding box center [363, 338] width 685 height 22
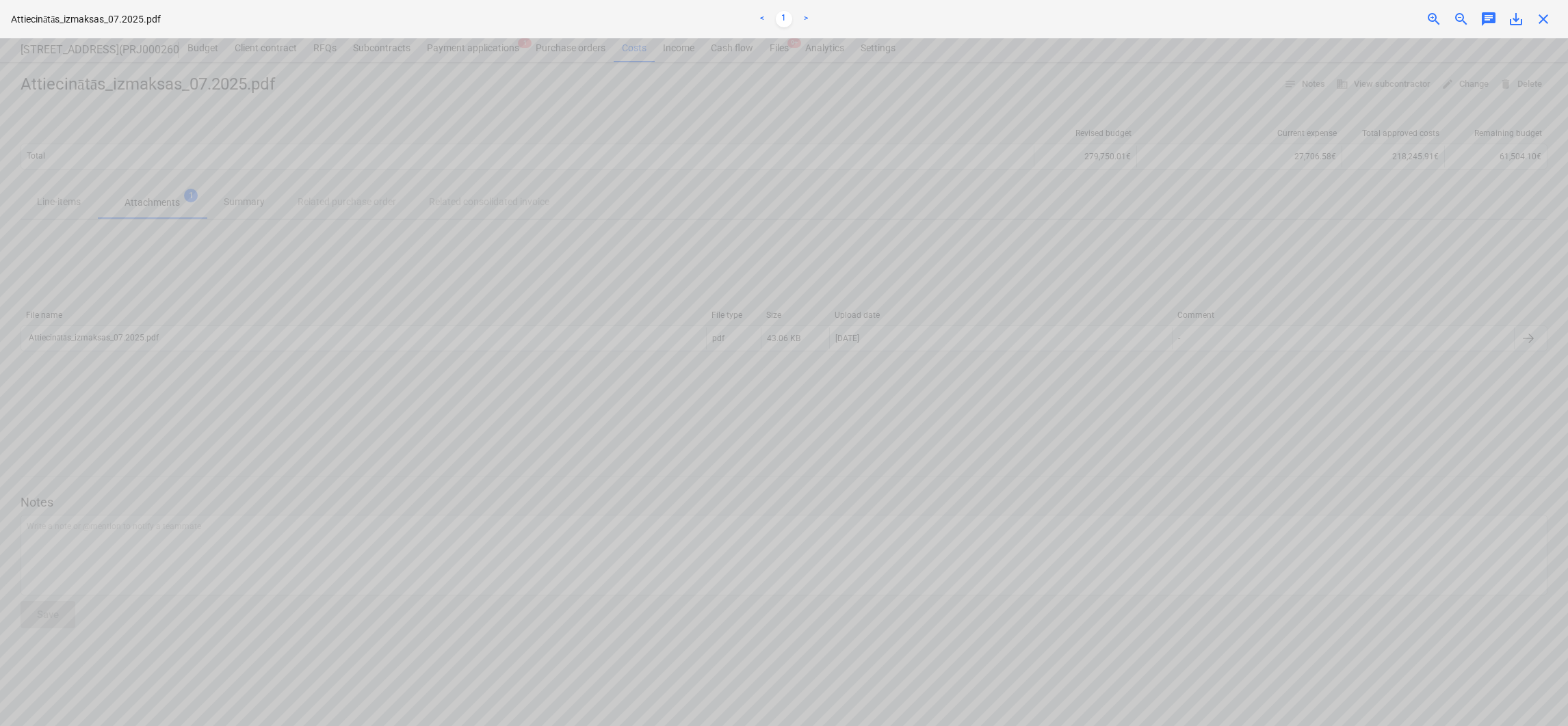
scroll to position [103, 0]
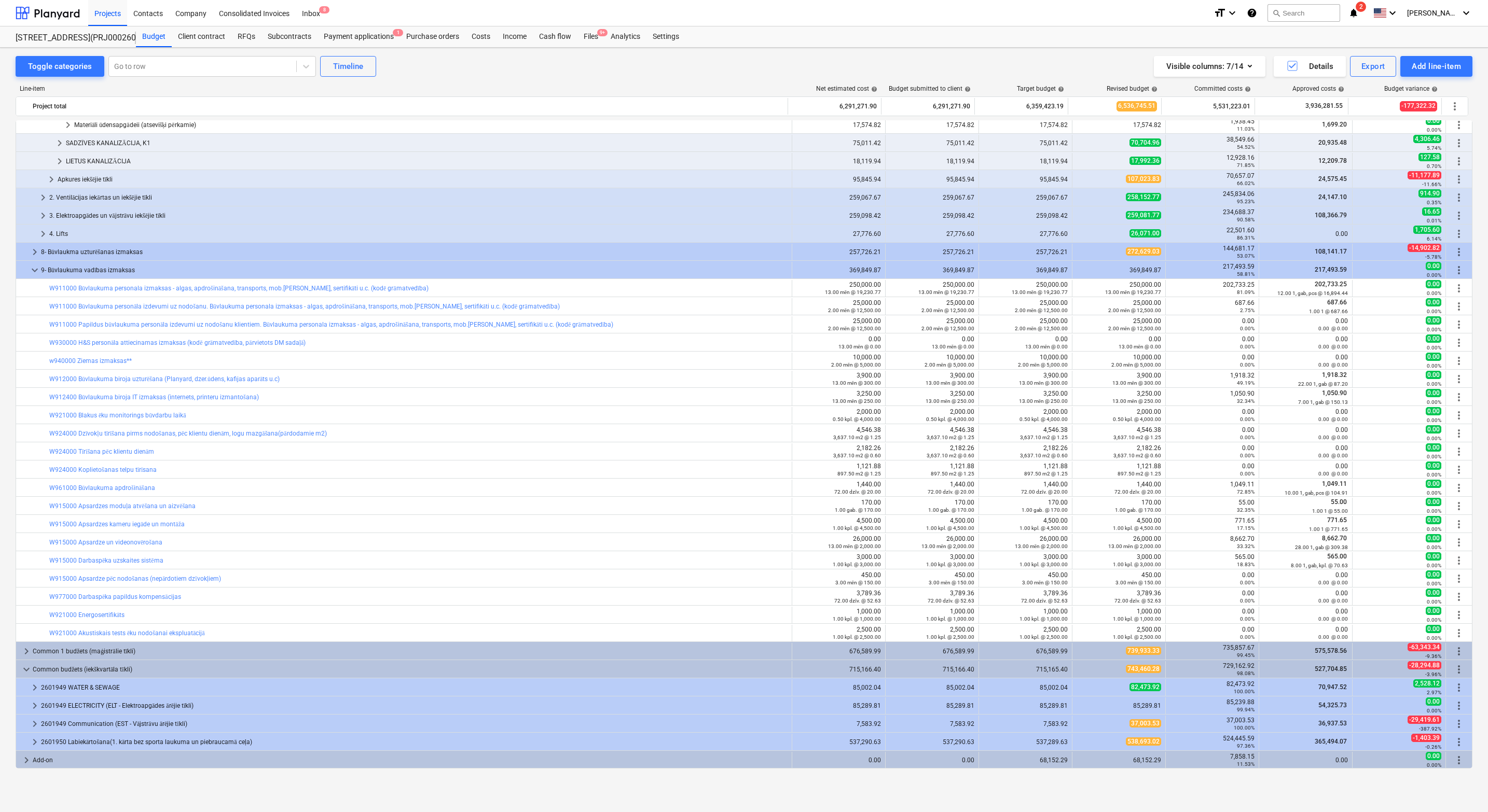
scroll to position [1258, 0]
